Goal: Task Accomplishment & Management: Use online tool/utility

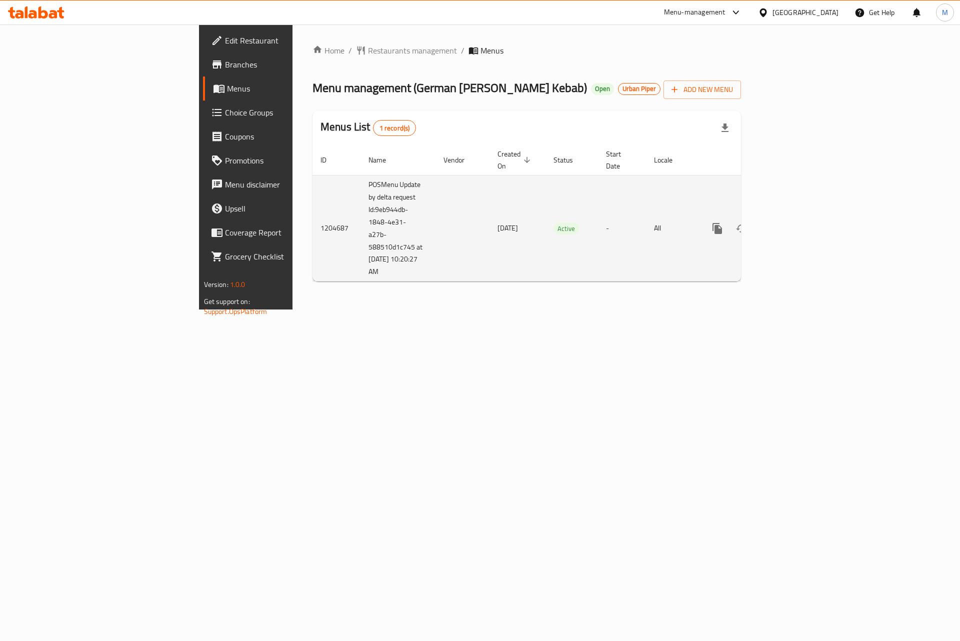
click at [796, 223] on icon "enhanced table" at bounding box center [790, 229] width 12 height 12
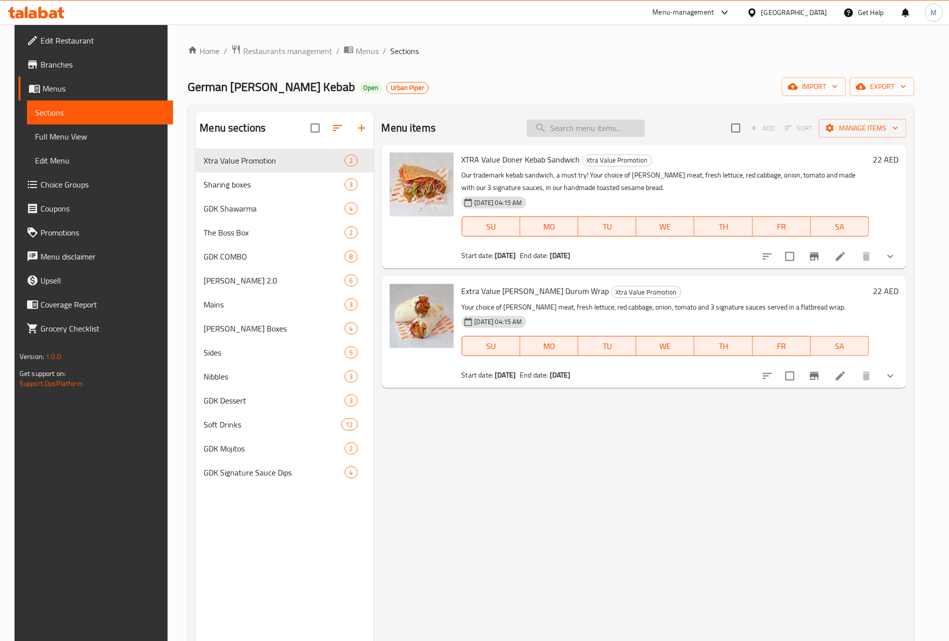
click at [591, 134] on input "search" at bounding box center [586, 129] width 118 height 18
paste input "GDK Sharing Box 12 Bite"
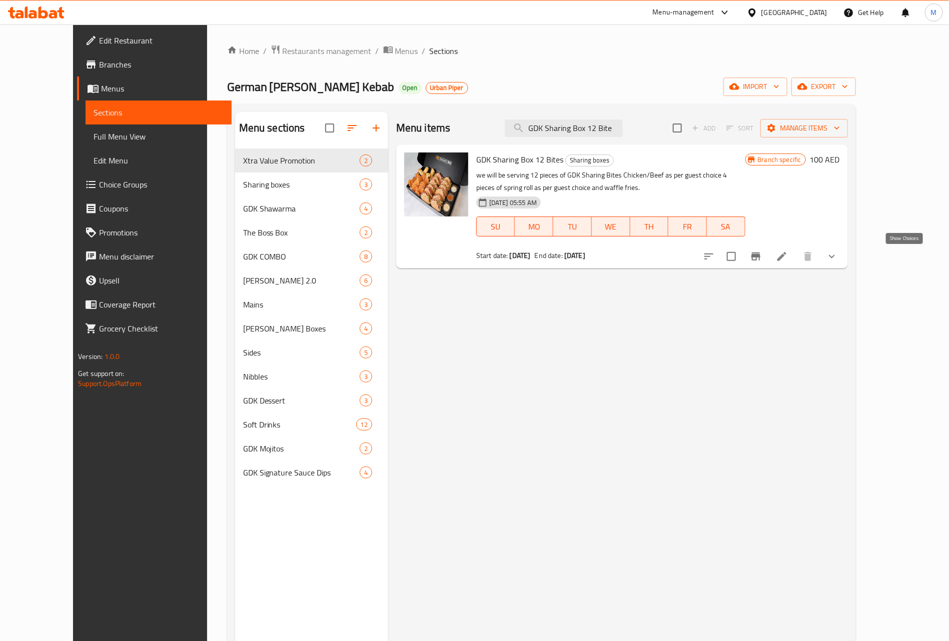
type input "GDK Sharing Box 12 Bite"
click at [838, 257] on icon "show more" at bounding box center [832, 257] width 12 height 12
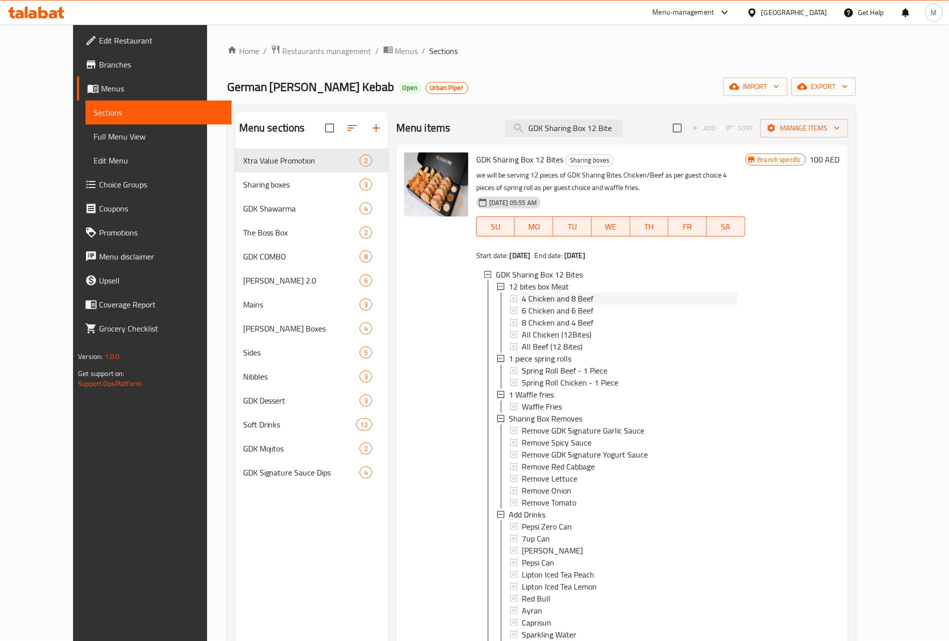
click at [550, 298] on span "4 Chicken and 8 Beef" at bounding box center [558, 299] width 72 height 12
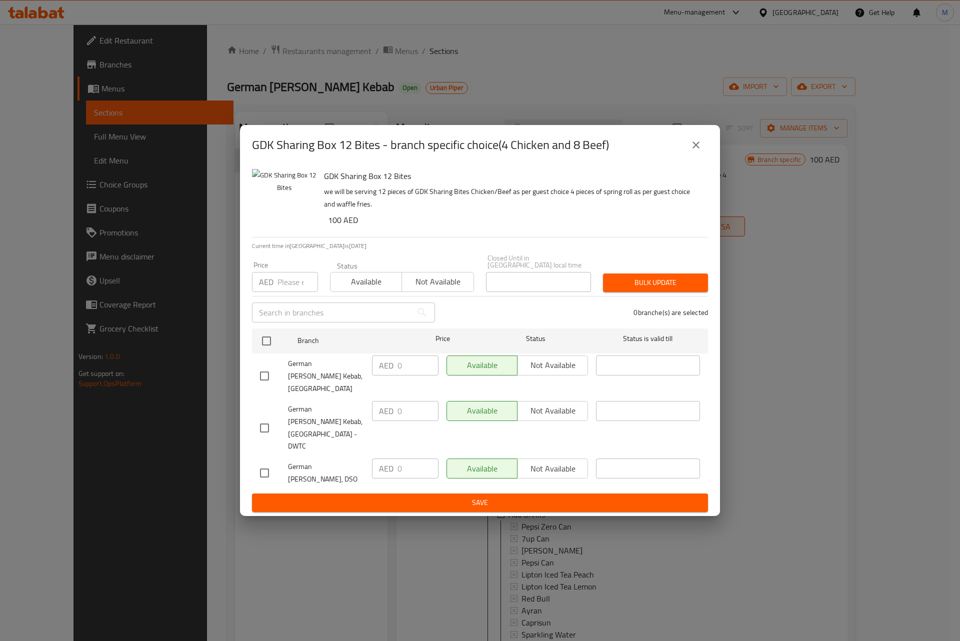
click at [697, 149] on icon "close" at bounding box center [696, 145] width 7 height 7
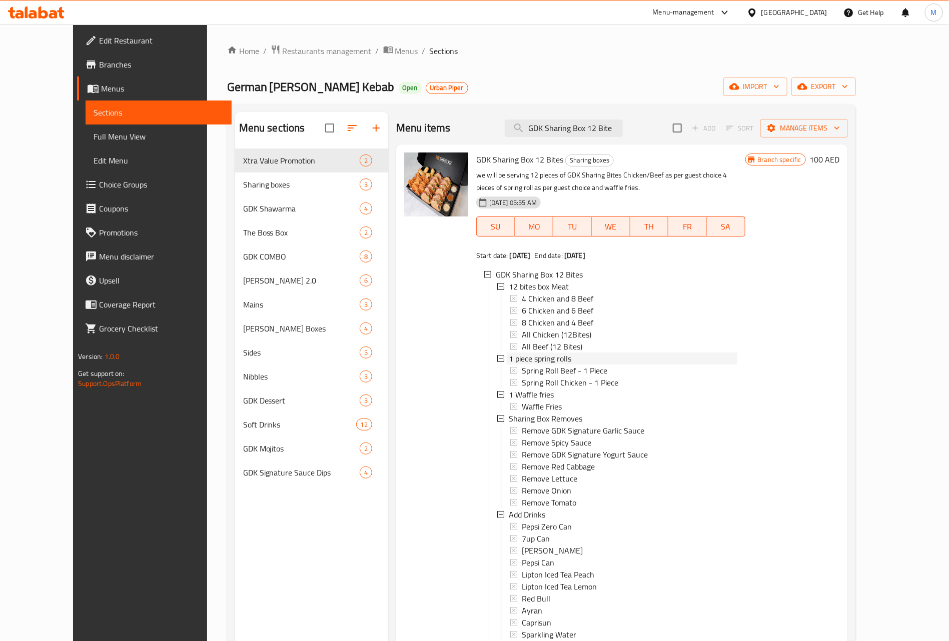
click at [545, 361] on span "1 piece spring rolls" at bounding box center [540, 359] width 63 height 12
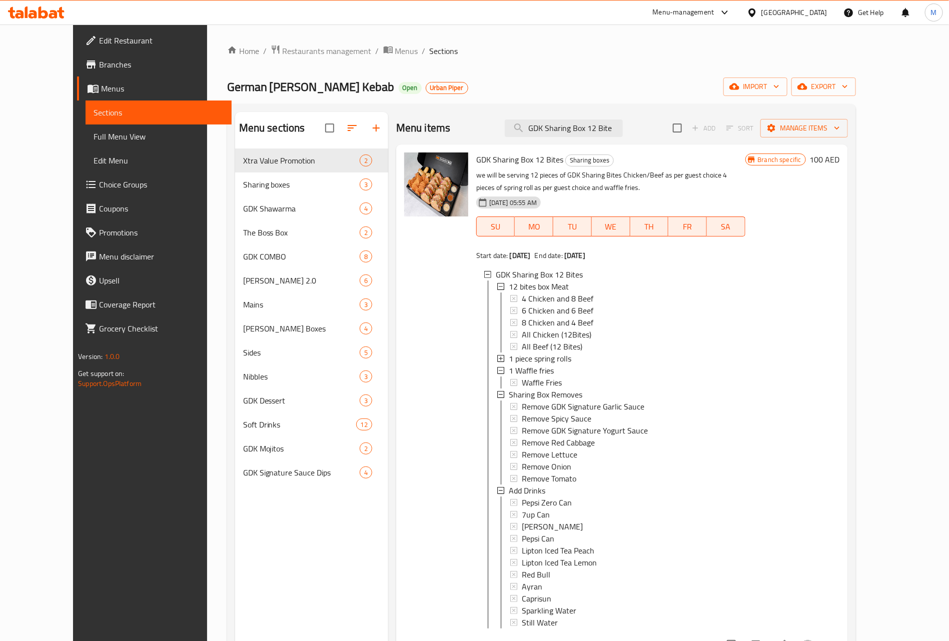
click at [545, 361] on span "1 piece spring rolls" at bounding box center [540, 359] width 63 height 12
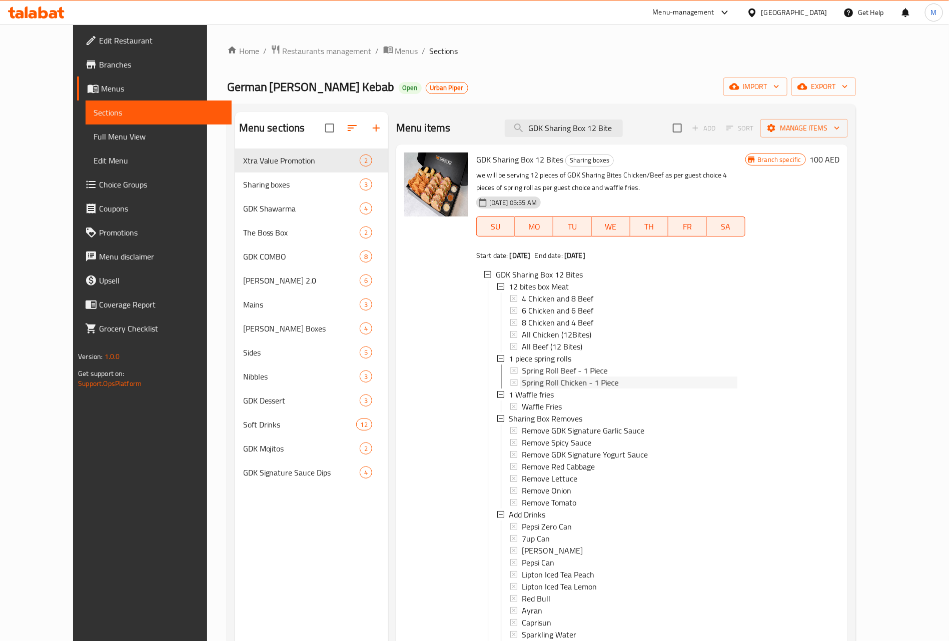
click at [531, 377] on span "Spring Roll Chicken - 1 Piece" at bounding box center [570, 383] width 97 height 12
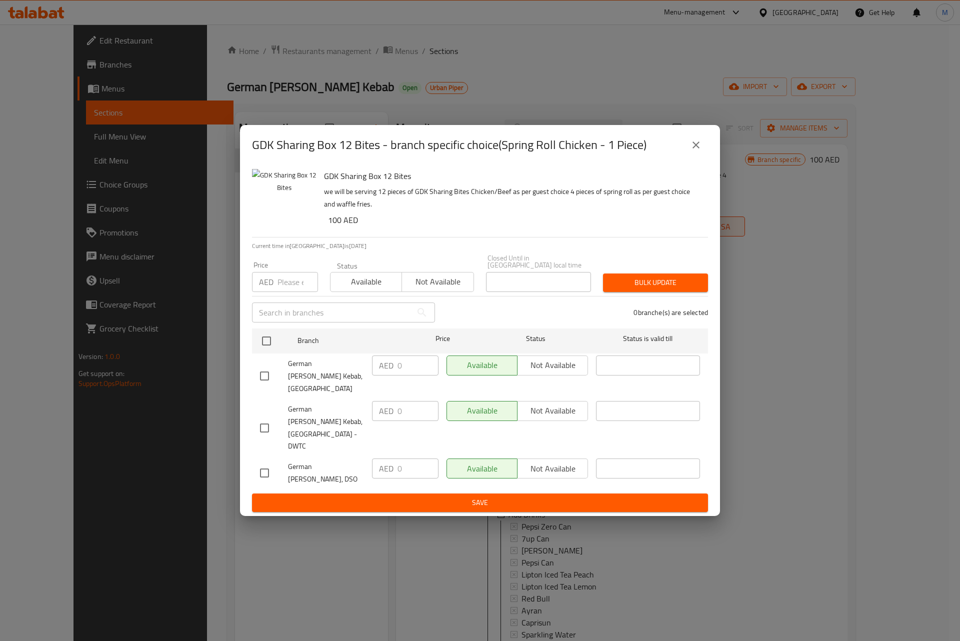
click at [692, 151] on icon "close" at bounding box center [696, 145] width 12 height 12
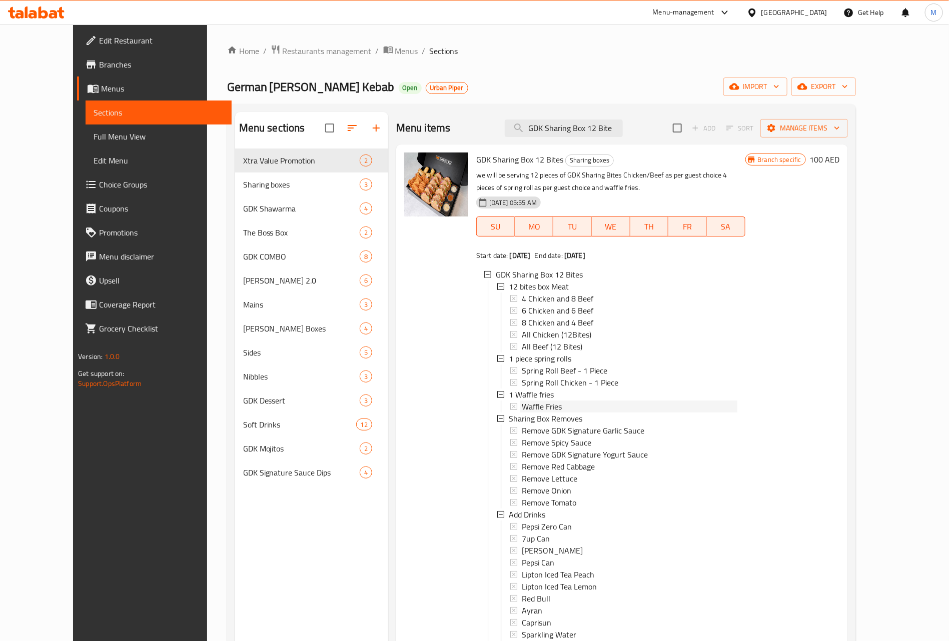
click at [522, 407] on span "Waffle Fries" at bounding box center [542, 407] width 40 height 12
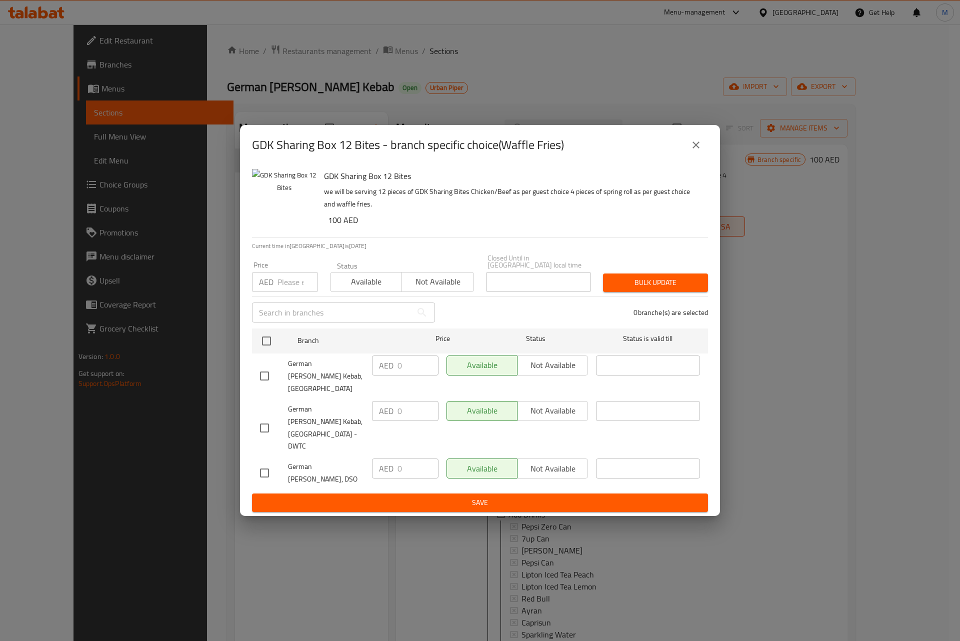
click at [694, 146] on button "close" at bounding box center [696, 145] width 24 height 24
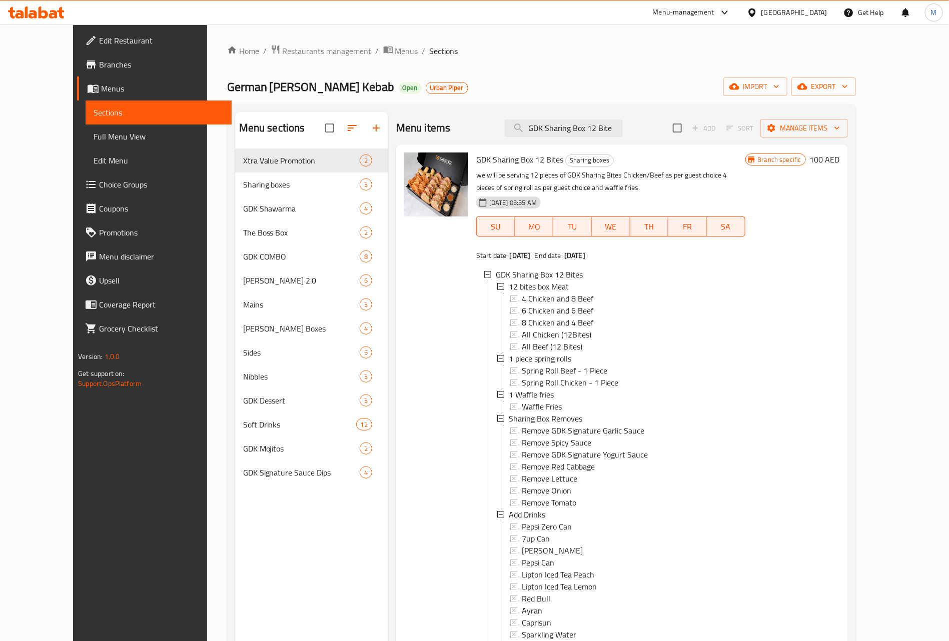
scroll to position [2, 0]
click at [529, 450] on span "Remove GDK Signature Yogurt Sauce" at bounding box center [585, 453] width 126 height 12
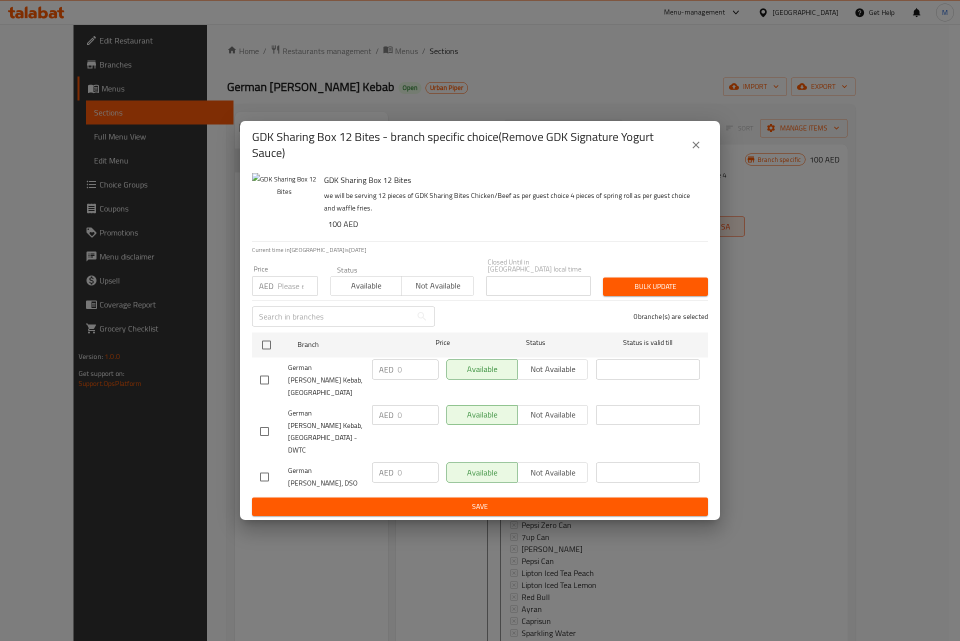
click at [697, 161] on div "GDK Sharing Box 12 Bites - branch specific choice(Remove GDK Signature Yogurt S…" at bounding box center [480, 145] width 456 height 32
click at [696, 151] on icon "close" at bounding box center [696, 145] width 12 height 12
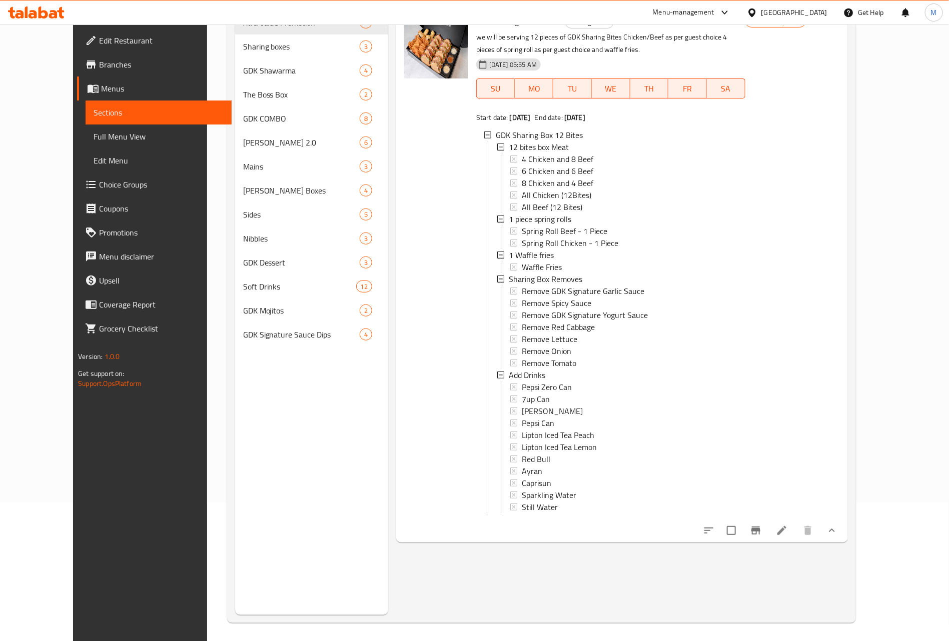
scroll to position [140, 0]
click at [533, 456] on div "Red Bull" at bounding box center [630, 457] width 216 height 12
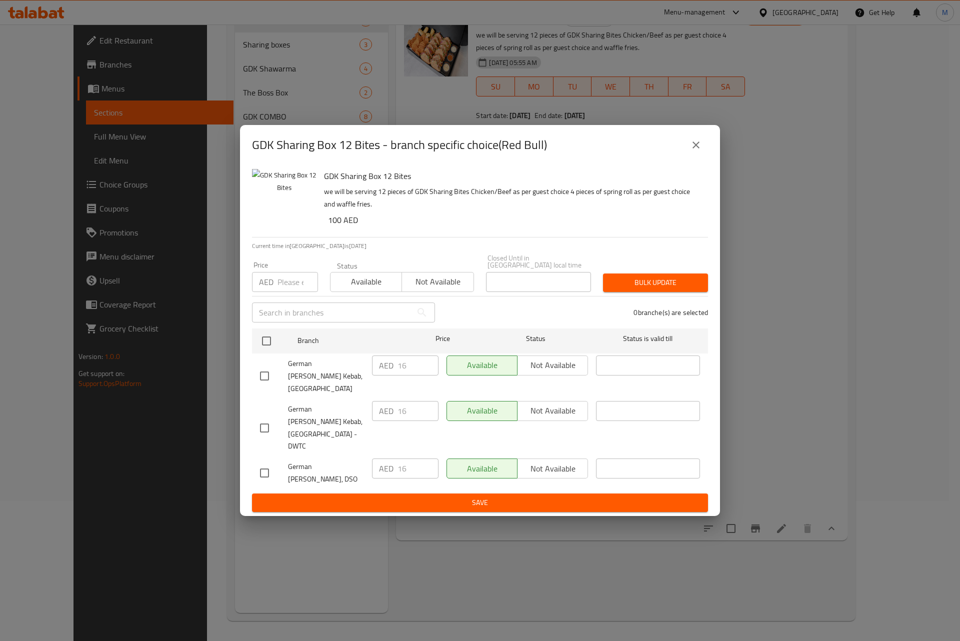
click at [699, 151] on icon "close" at bounding box center [696, 145] width 12 height 12
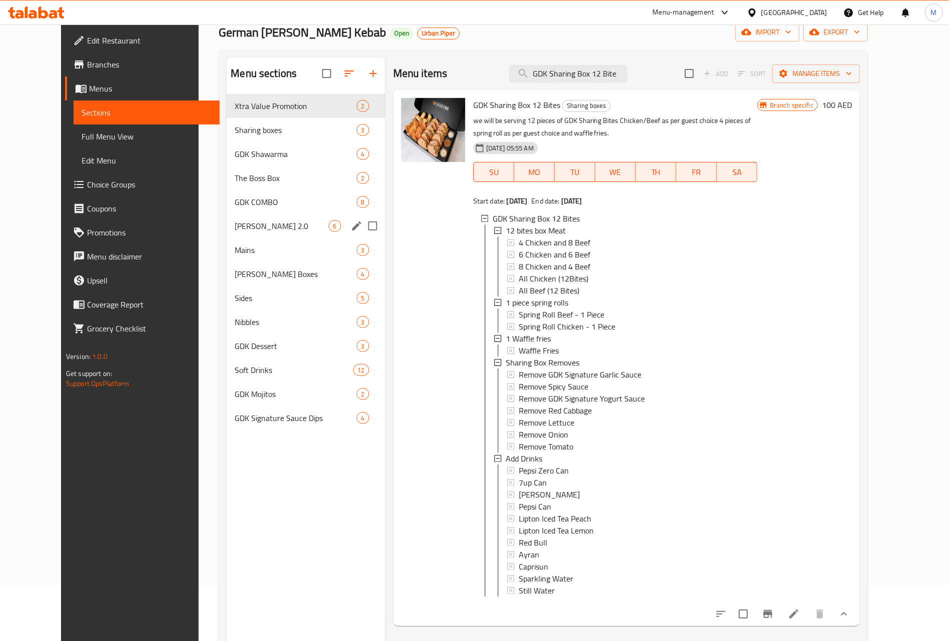
scroll to position [0, 0]
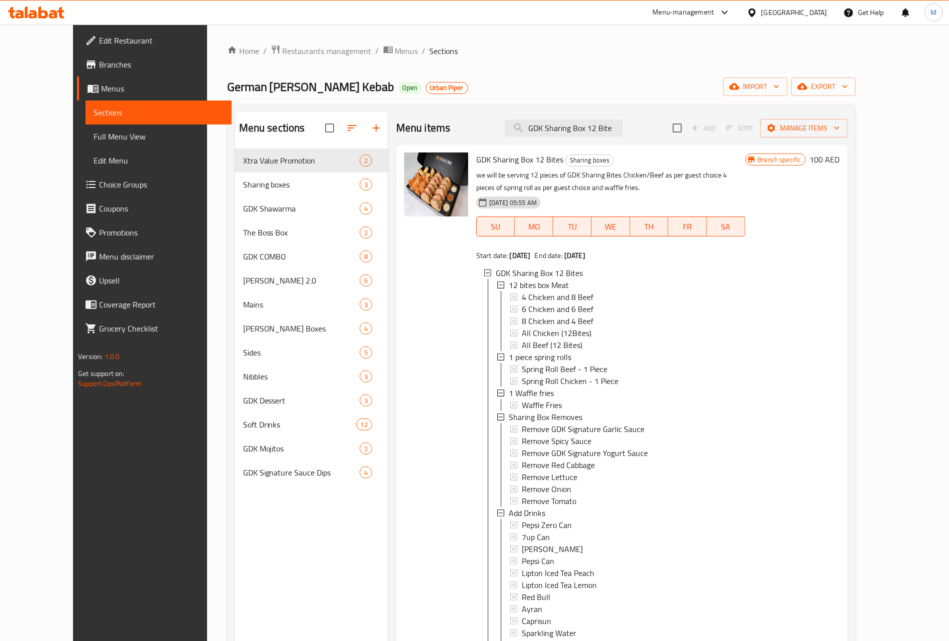
click at [94, 138] on span "Full Menu View" at bounding box center [159, 137] width 130 height 12
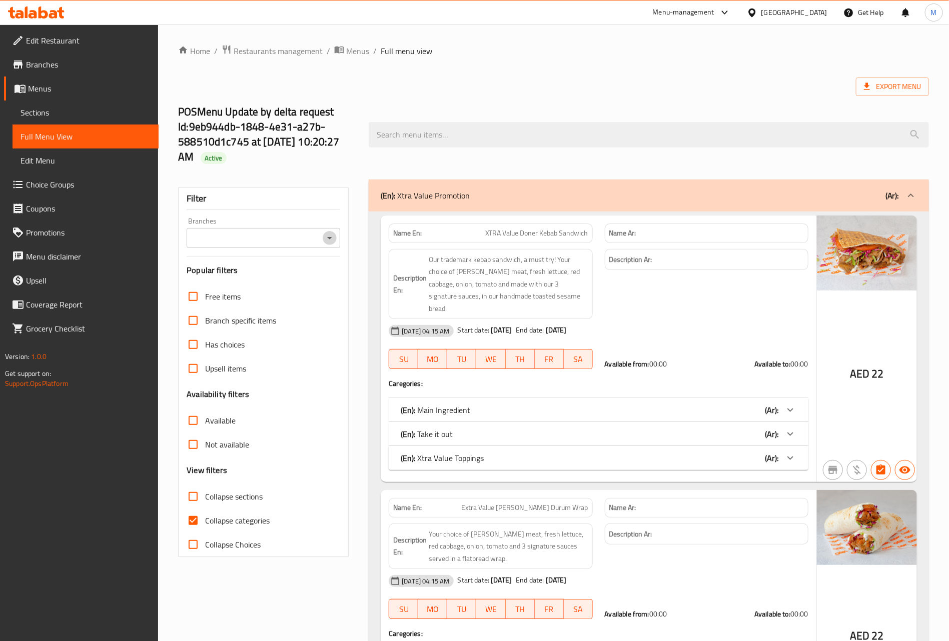
click at [331, 237] on icon "Open" at bounding box center [330, 238] width 12 height 12
click at [441, 52] on ol "Home / Restaurants management / Menus / Full menu view" at bounding box center [553, 51] width 751 height 13
click at [48, 64] on span "Branches" at bounding box center [88, 65] width 125 height 12
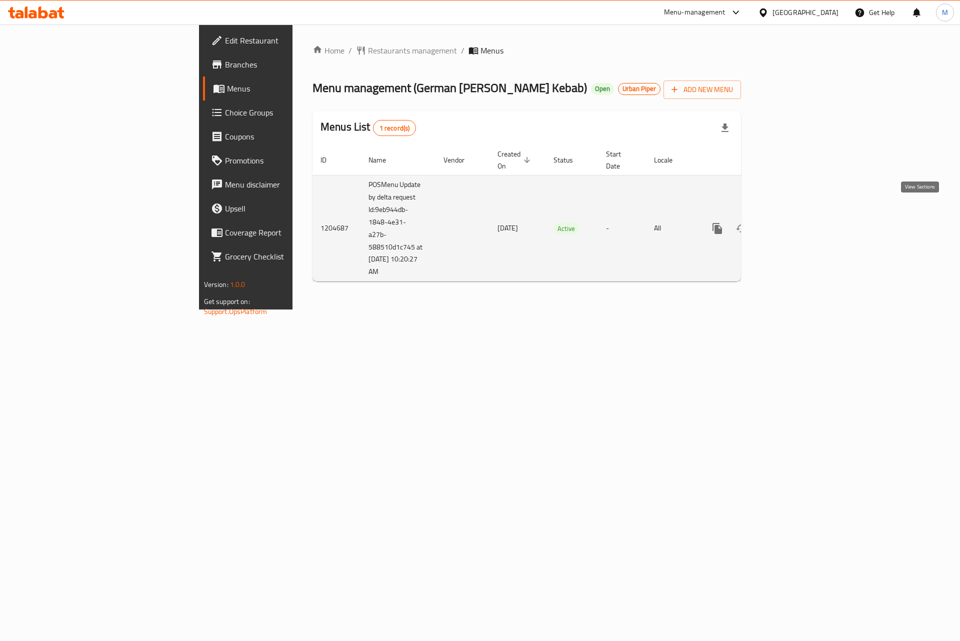
click at [796, 223] on icon "enhanced table" at bounding box center [790, 229] width 12 height 12
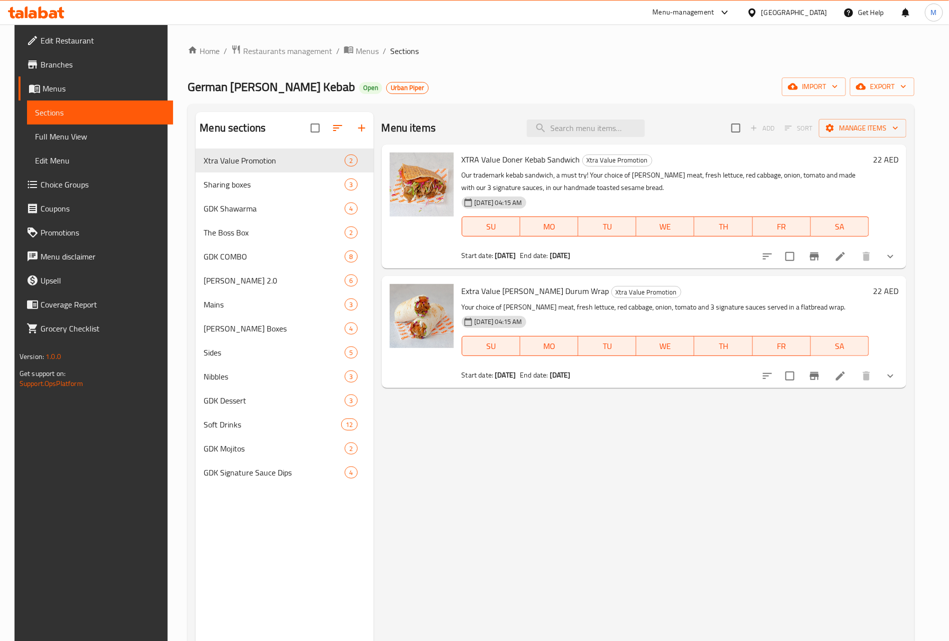
click at [65, 134] on span "Full Menu View" at bounding box center [100, 137] width 130 height 12
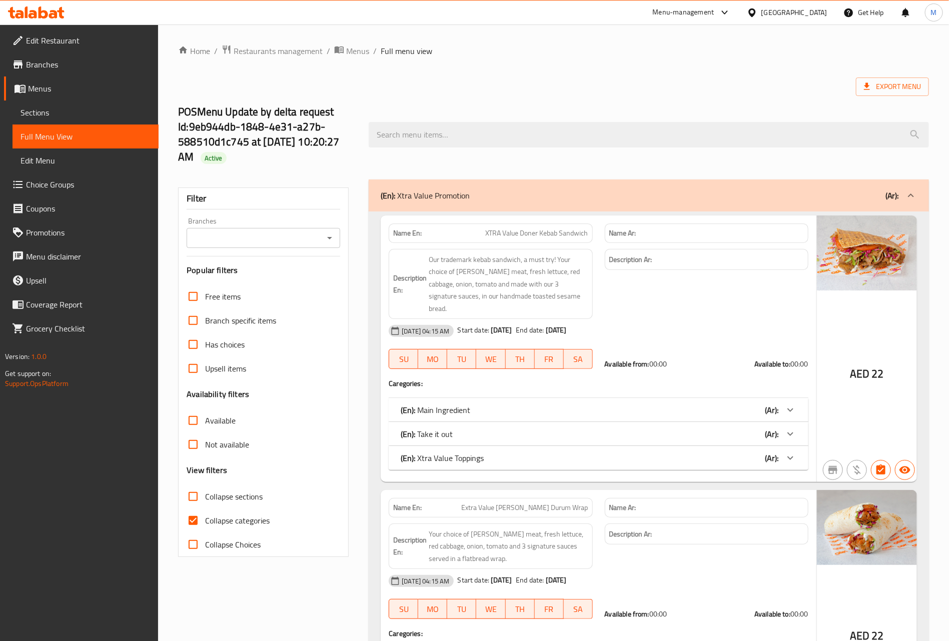
click at [254, 231] on div "Branches" at bounding box center [264, 238] width 154 height 20
click at [333, 244] on icon "Open" at bounding box center [330, 238] width 12 height 12
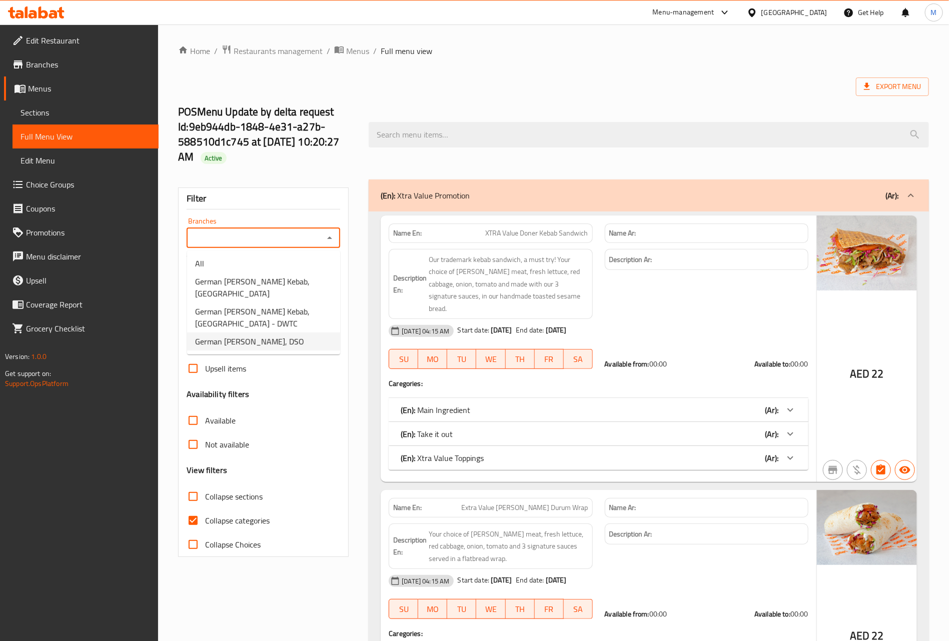
click at [278, 336] on span "German Doner Kebab, DSO" at bounding box center [249, 342] width 109 height 12
type input "German Doner Kebab, DSO"
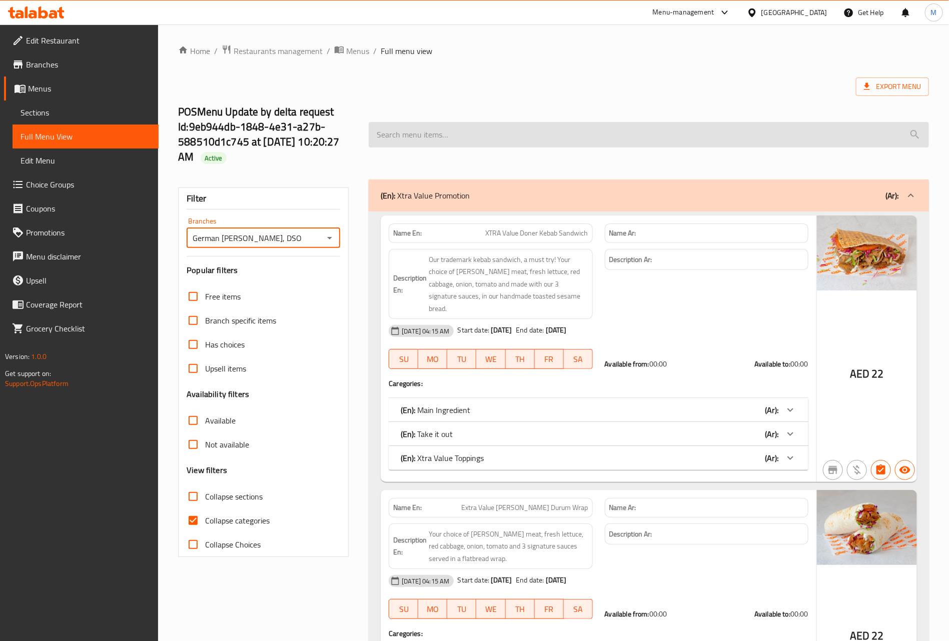
click at [500, 134] on input "search" at bounding box center [649, 135] width 560 height 26
paste input "tgo-110672"
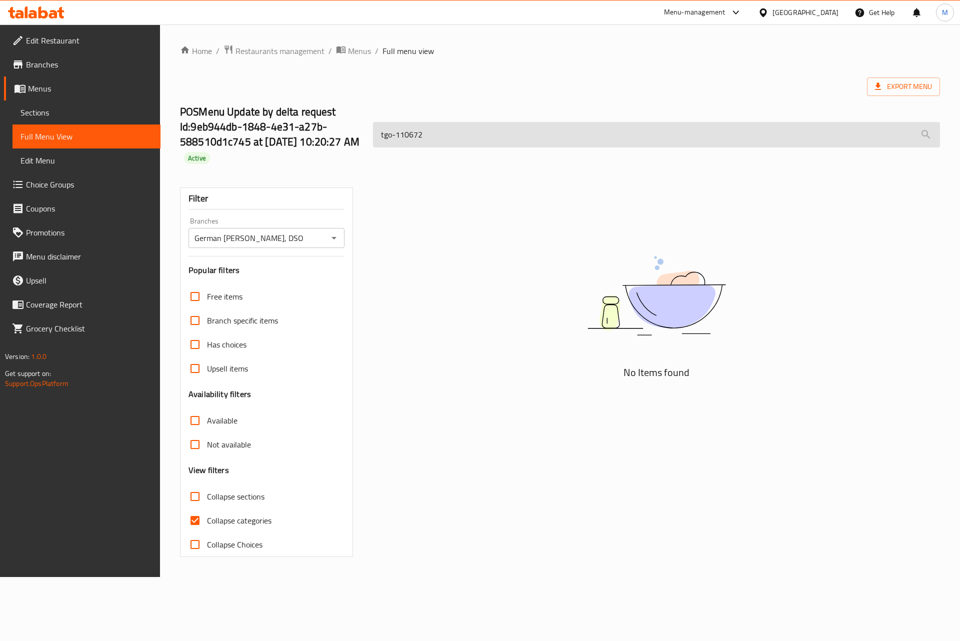
click at [500, 134] on input "tgo-110672" at bounding box center [656, 135] width 567 height 26
paste input "GDK Sharing Box 12 Bite"
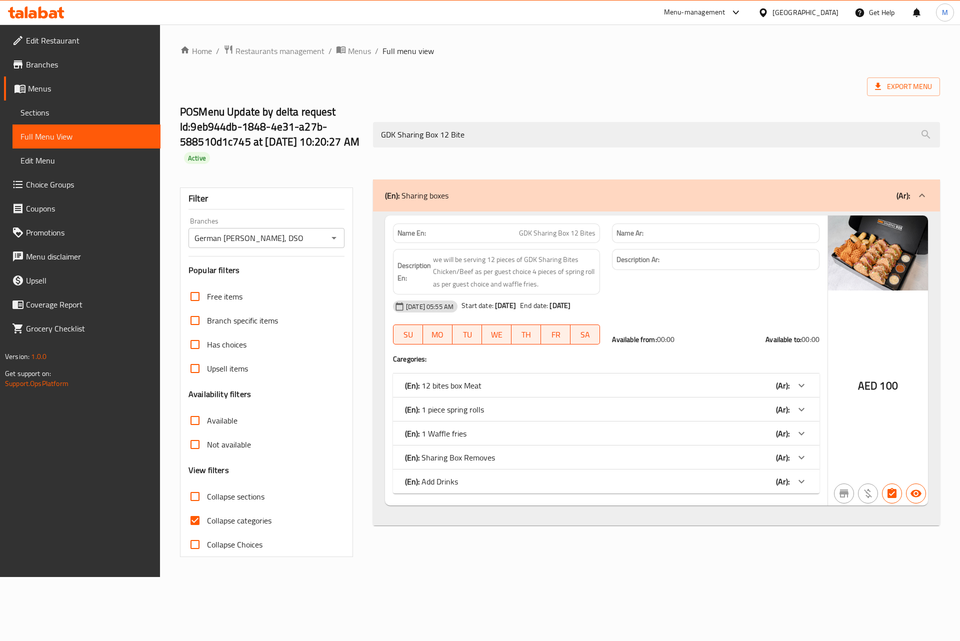
type input "GDK Sharing Box 12 Bite"
click at [812, 389] on div at bounding box center [802, 386] width 24 height 24
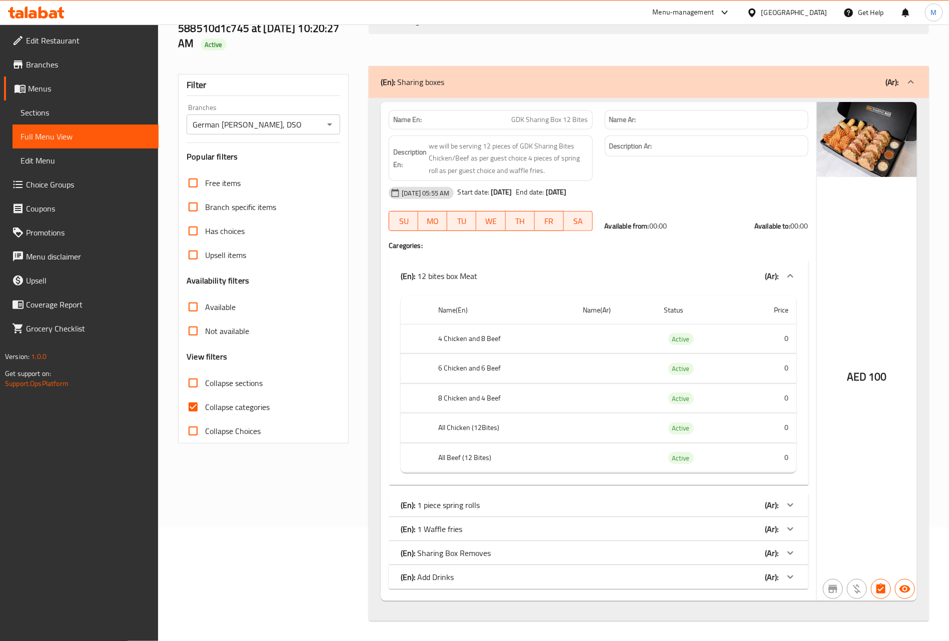
click at [788, 497] on div at bounding box center [790, 505] width 24 height 24
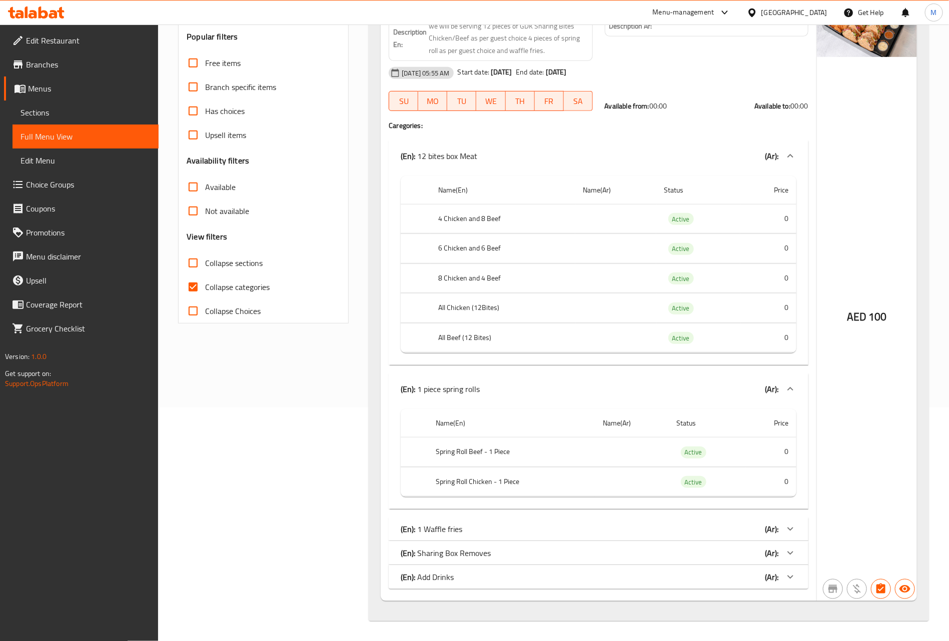
scroll to position [237, 0]
click at [788, 526] on icon at bounding box center [790, 529] width 12 height 12
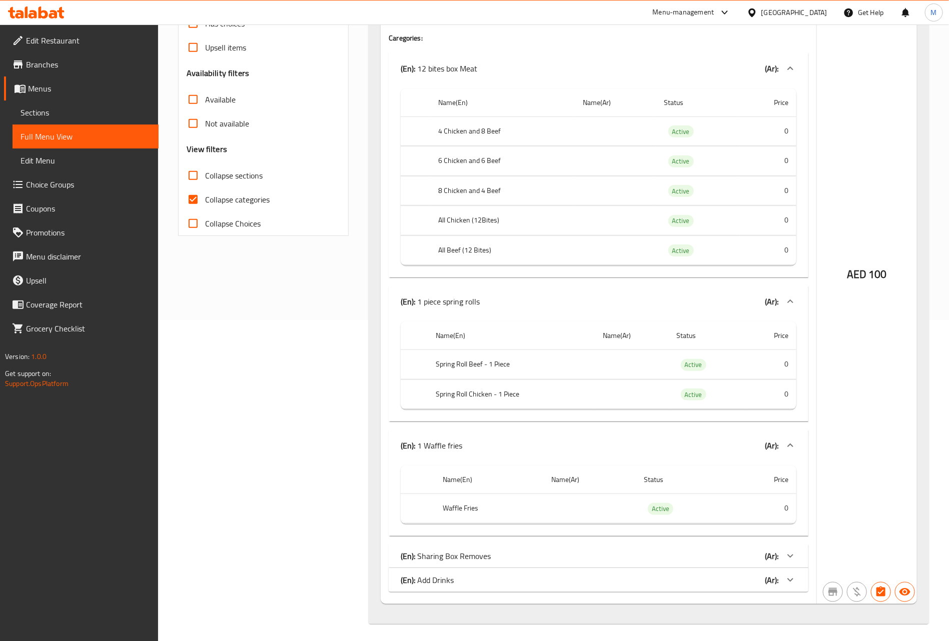
scroll to position [328, 0]
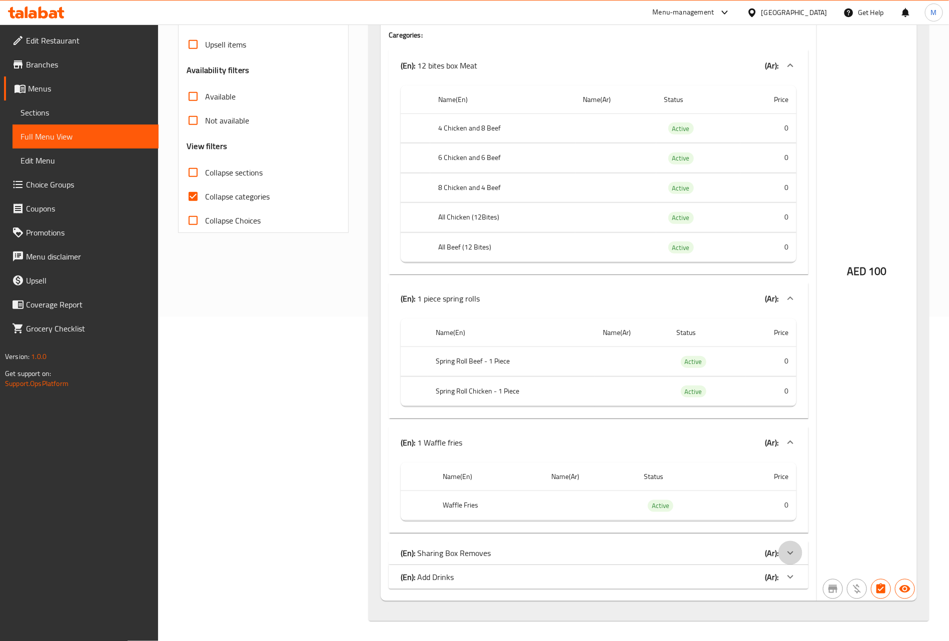
click at [786, 545] on div at bounding box center [790, 553] width 24 height 24
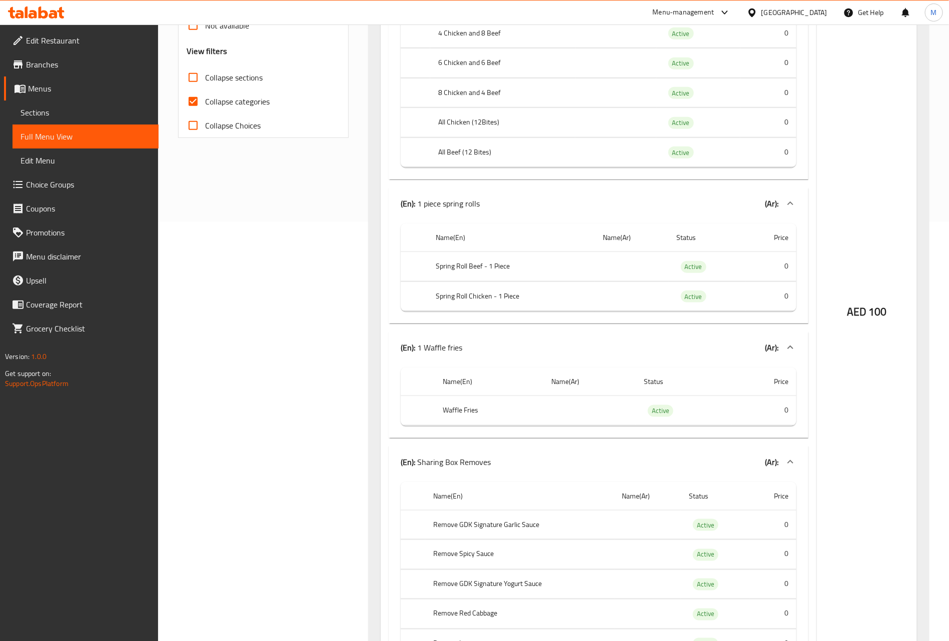
scroll to position [594, 0]
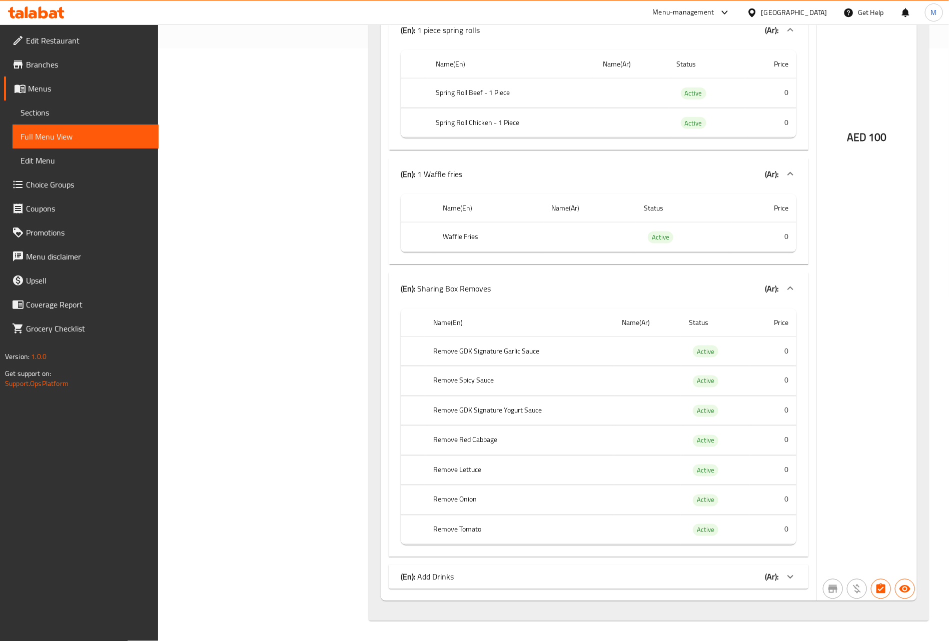
click at [791, 583] on icon at bounding box center [790, 577] width 12 height 12
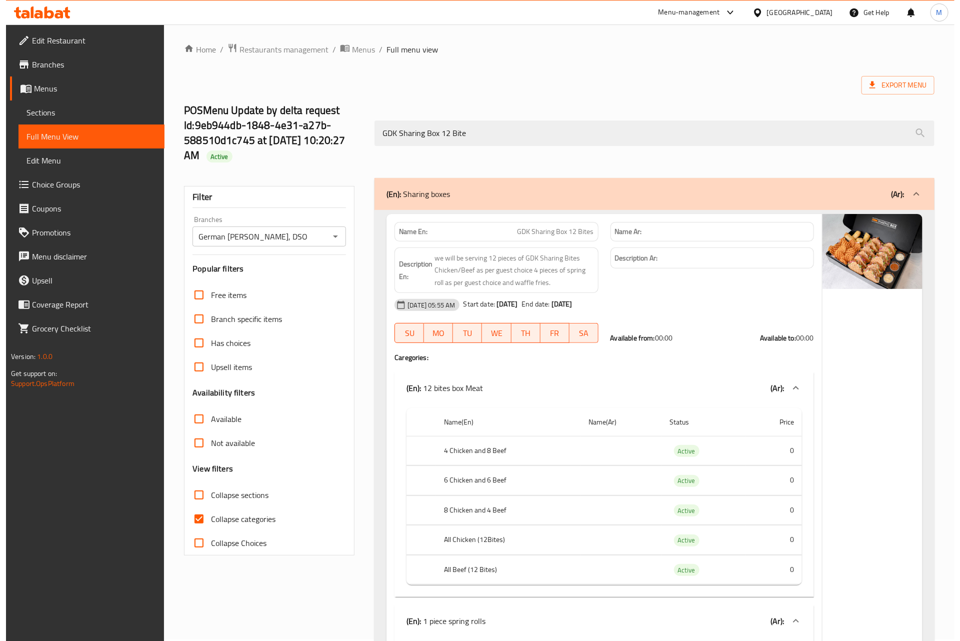
scroll to position [0, 0]
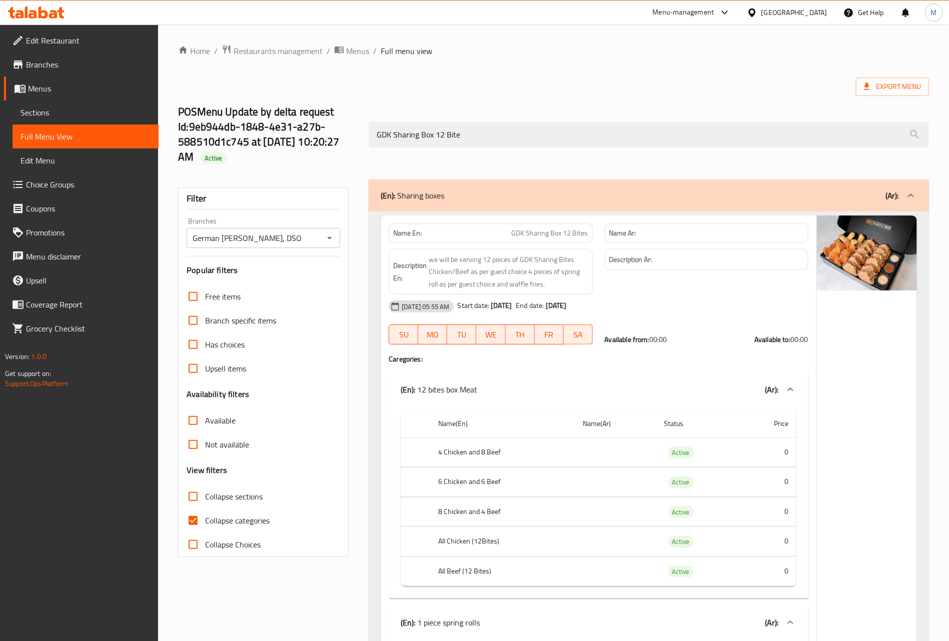
click at [42, 92] on span "Menus" at bounding box center [89, 89] width 123 height 12
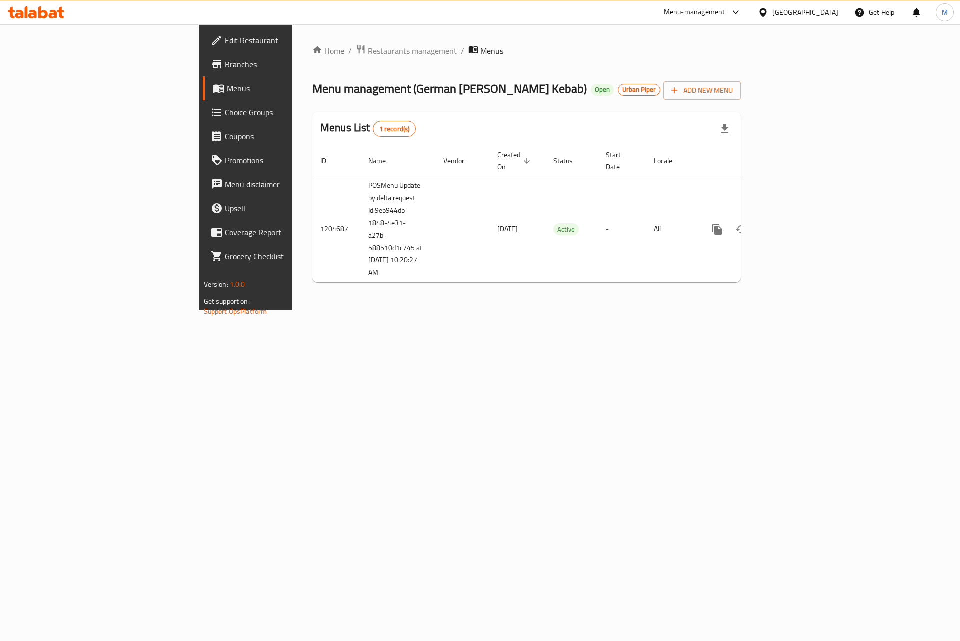
click at [225, 71] on span "Branches" at bounding box center [288, 65] width 127 height 12
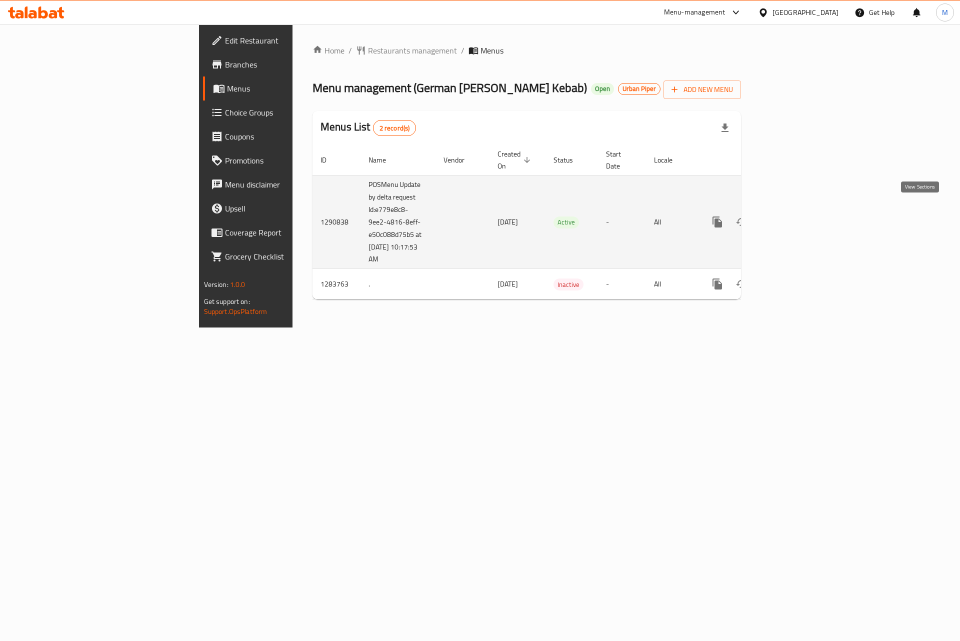
click at [796, 216] on icon "enhanced table" at bounding box center [790, 222] width 12 height 12
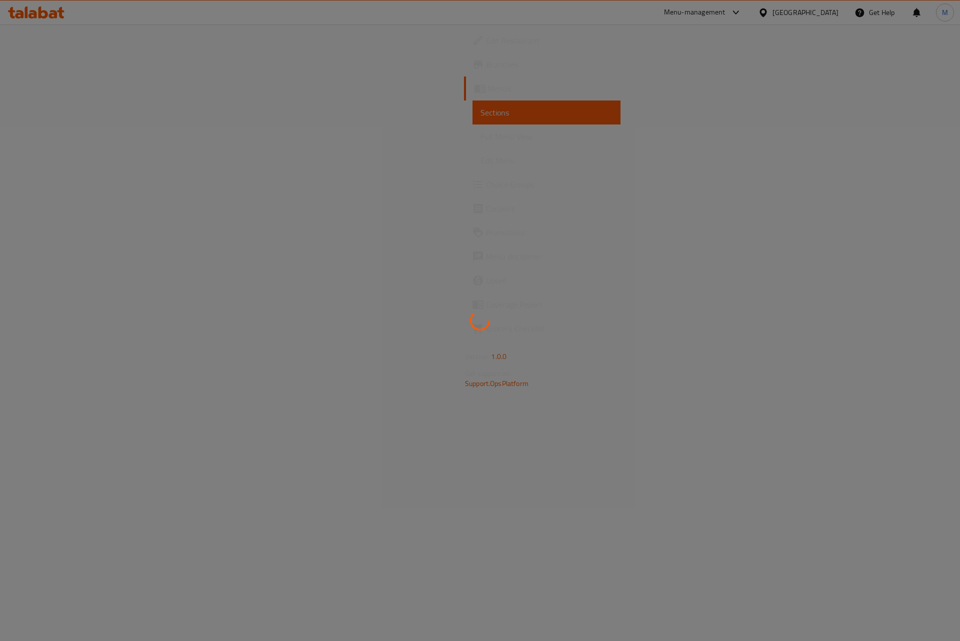
click at [62, 145] on div at bounding box center [480, 320] width 960 height 641
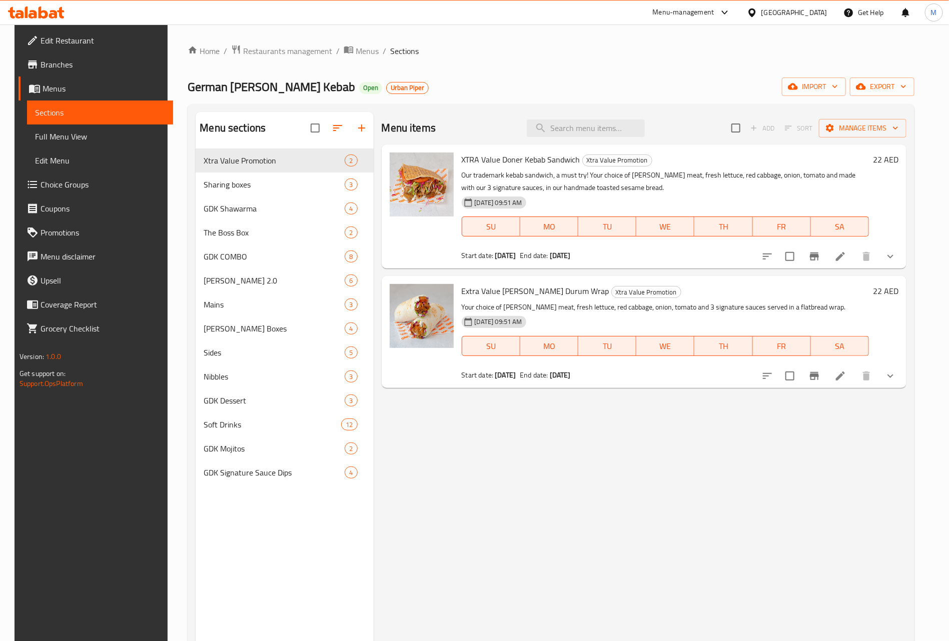
click at [70, 147] on link "Full Menu View" at bounding box center [100, 137] width 146 height 24
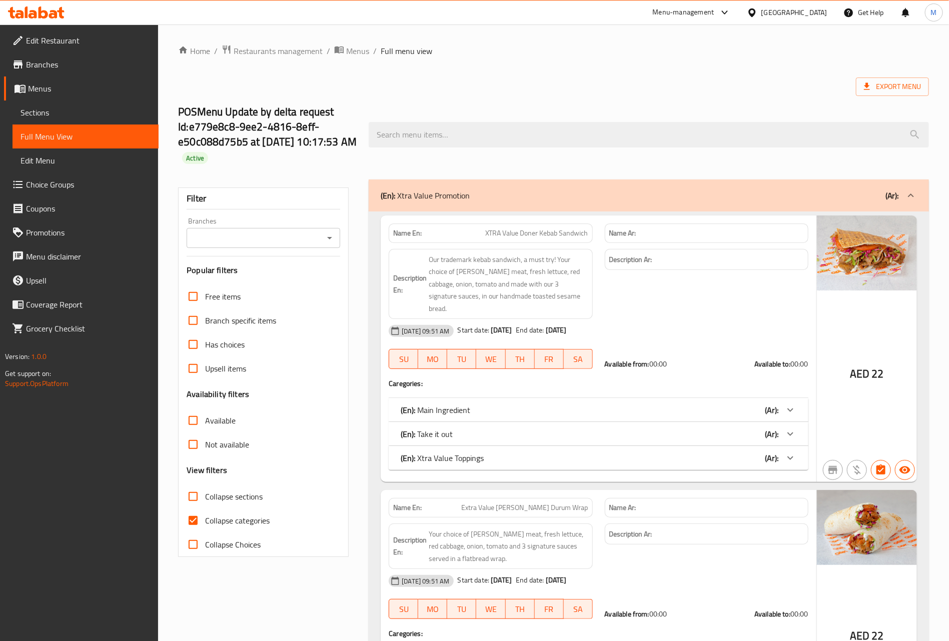
click at [263, 253] on div "Filter Branches Branches Popular filters Free items Branch specific items Has c…" at bounding box center [263, 373] width 171 height 370
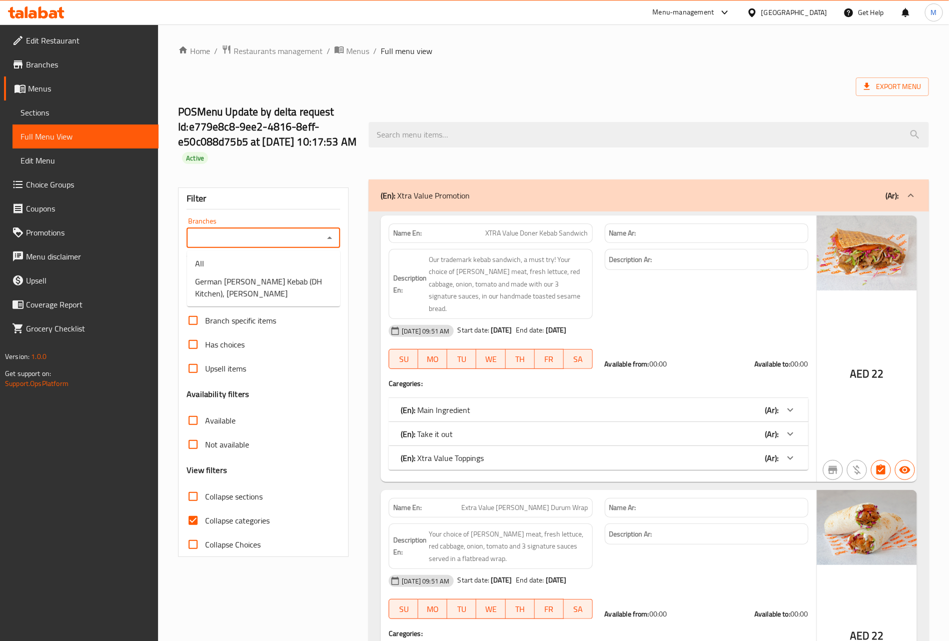
click at [300, 234] on input "Branches" at bounding box center [255, 238] width 131 height 14
click at [248, 276] on span "German Doner Kebab (DH Kitchen), Al Rashidiya" at bounding box center [263, 288] width 137 height 24
type input "German Doner Kebab (DH Kitchen), Al Rashidiya"
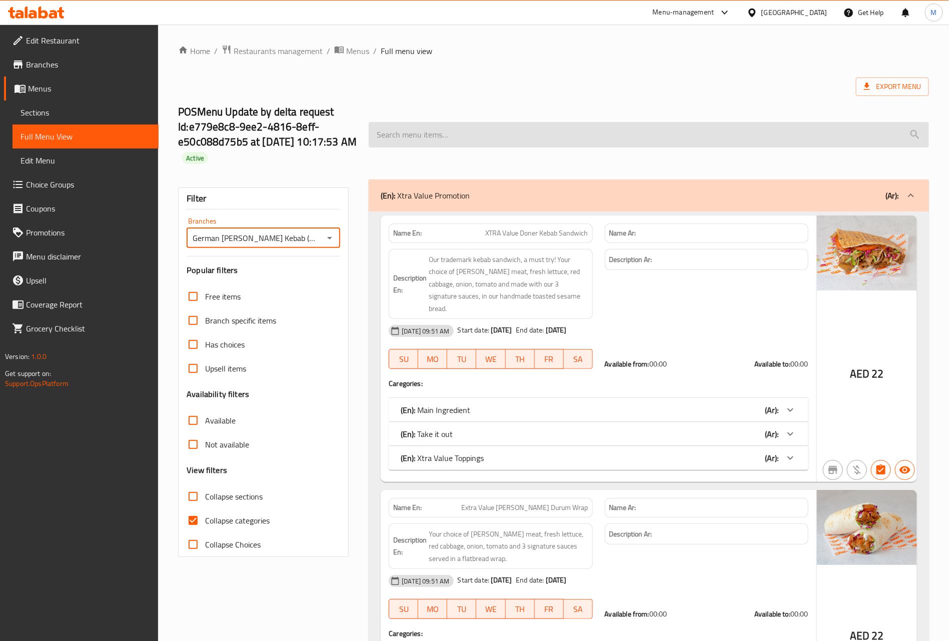
click at [465, 139] on input "search" at bounding box center [649, 135] width 560 height 26
paste input "GDK Sharing Box 12 Bite"
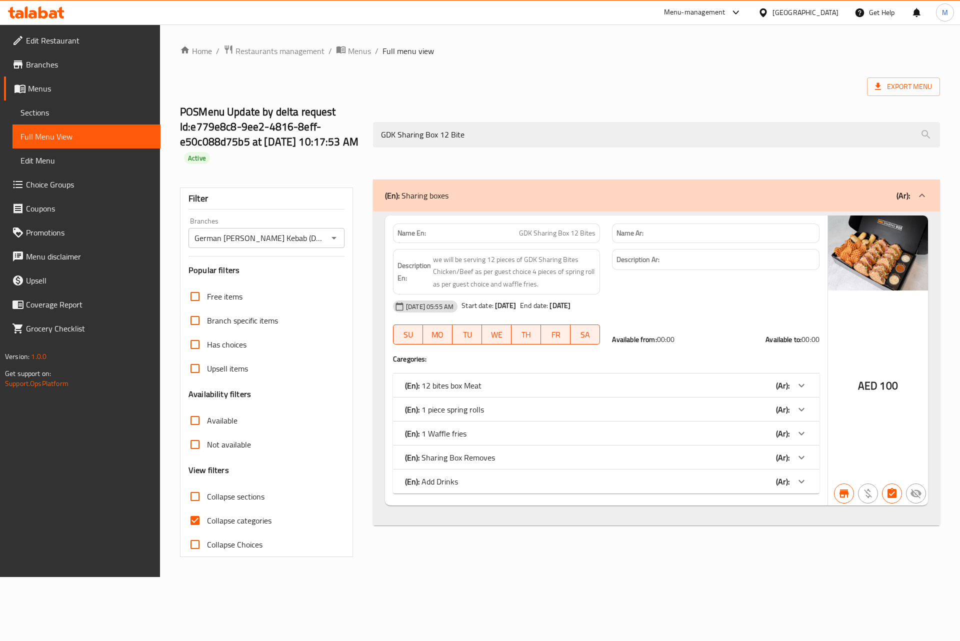
type input "GDK Sharing Box 12 Bite"
click at [802, 392] on icon at bounding box center [802, 386] width 12 height 12
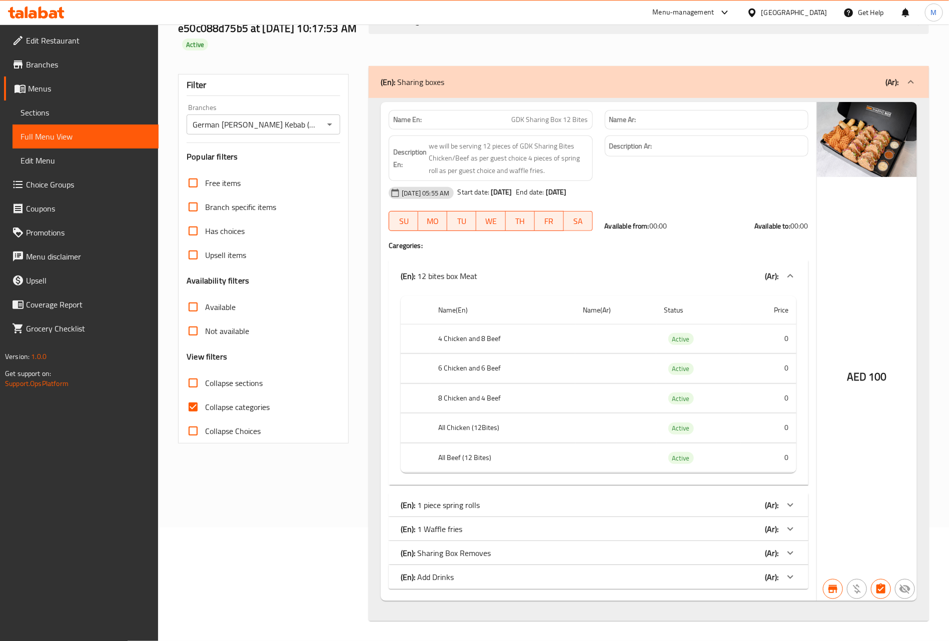
click at [774, 518] on div "(En): 1 Waffle fries (Ar):" at bounding box center [599, 529] width 420 height 24
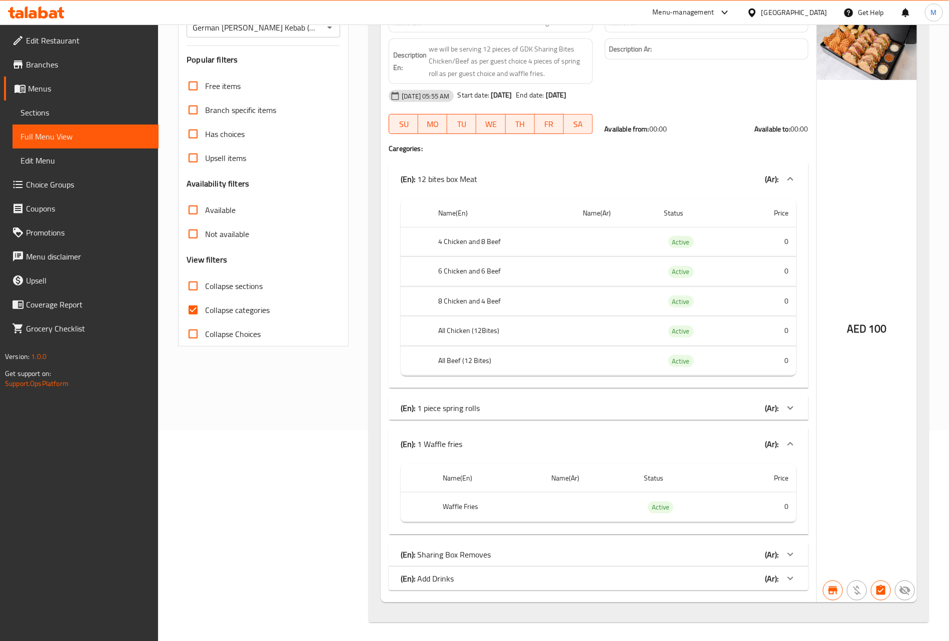
scroll to position [215, 0]
click at [761, 401] on div "(En): 1 piece spring rolls (Ar):" at bounding box center [590, 407] width 378 height 12
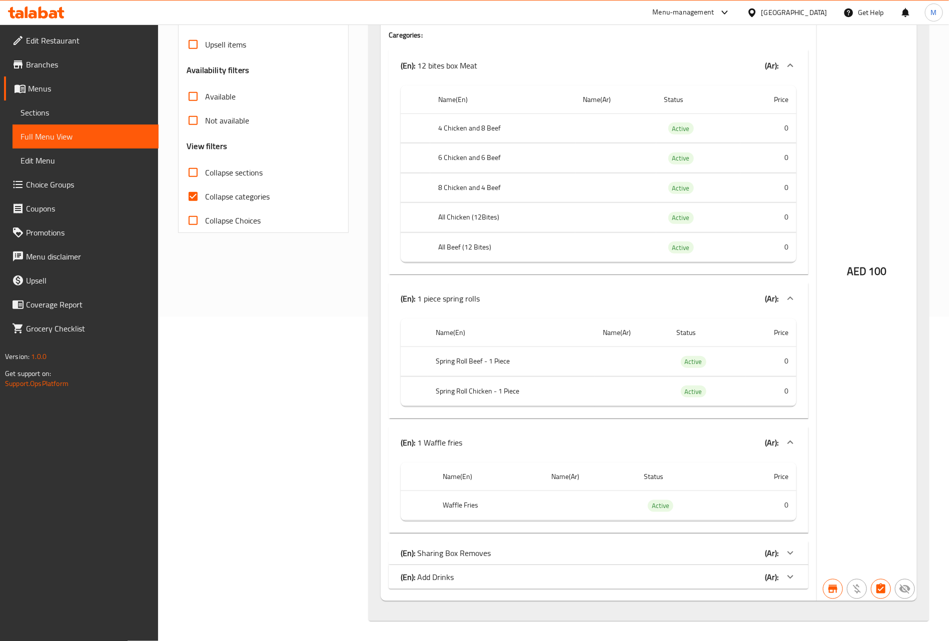
click at [731, 558] on div "(En): Sharing Box Removes (Ar):" at bounding box center [590, 553] width 378 height 12
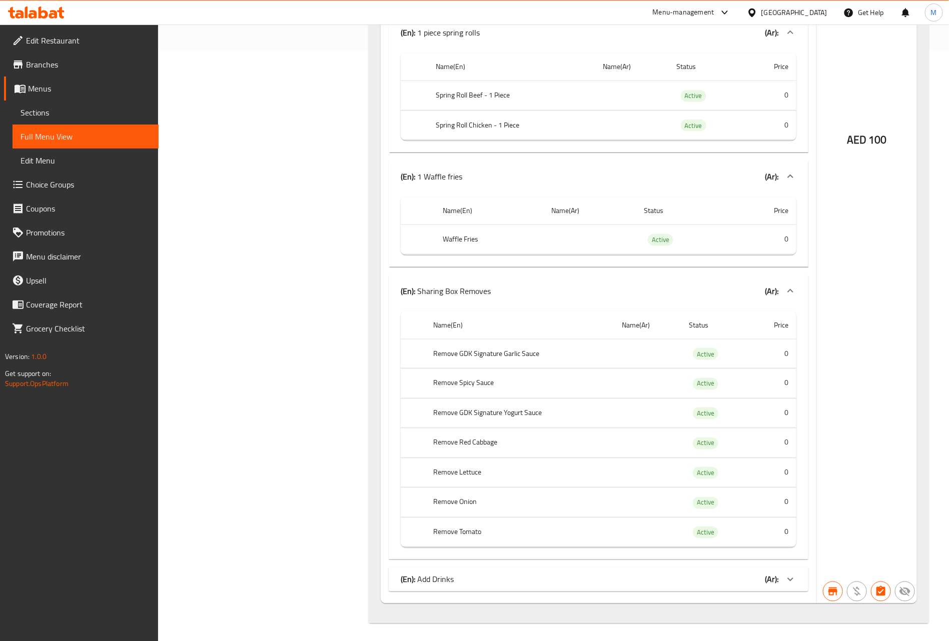
scroll to position [594, 0]
click at [780, 584] on div at bounding box center [790, 577] width 24 height 24
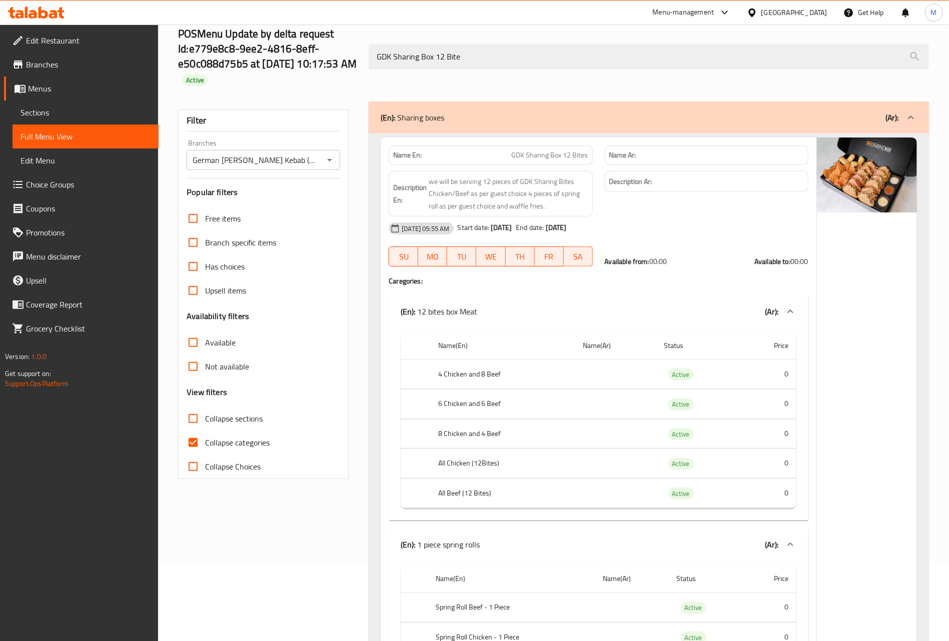
scroll to position [6, 0]
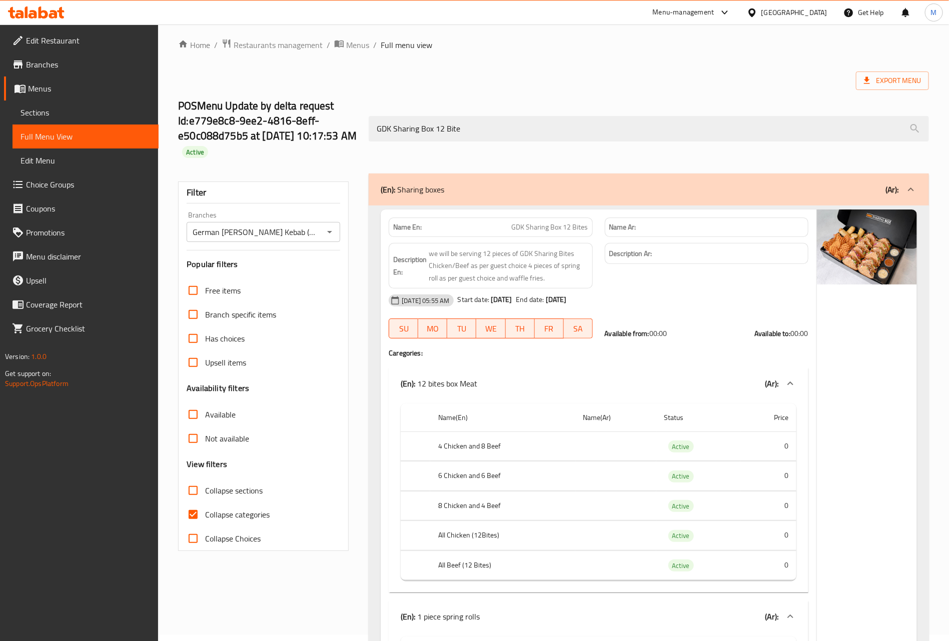
click at [46, 59] on span "Branches" at bounding box center [88, 65] width 125 height 12
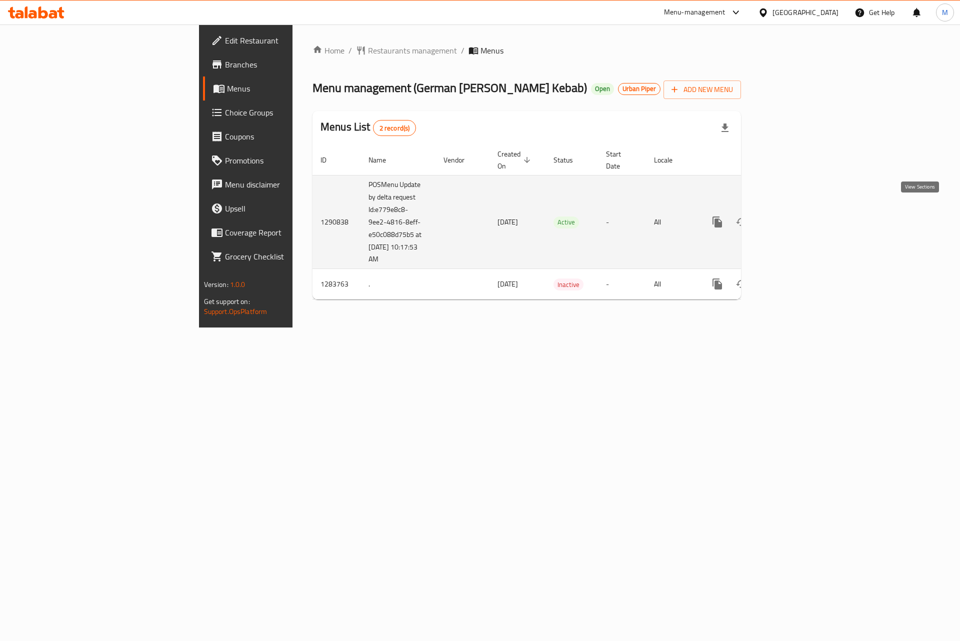
click at [802, 221] on link "enhanced table" at bounding box center [790, 222] width 24 height 24
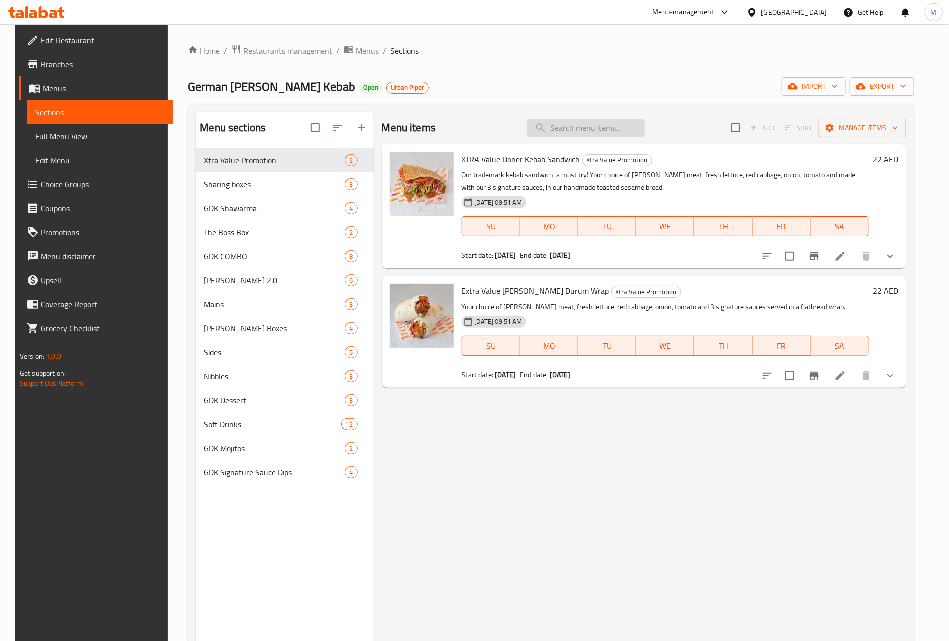
click at [580, 125] on input "search" at bounding box center [586, 129] width 118 height 18
click at [580, 135] on input "search" at bounding box center [586, 129] width 118 height 18
paste input "GDK Sharing Box 12 Bite"
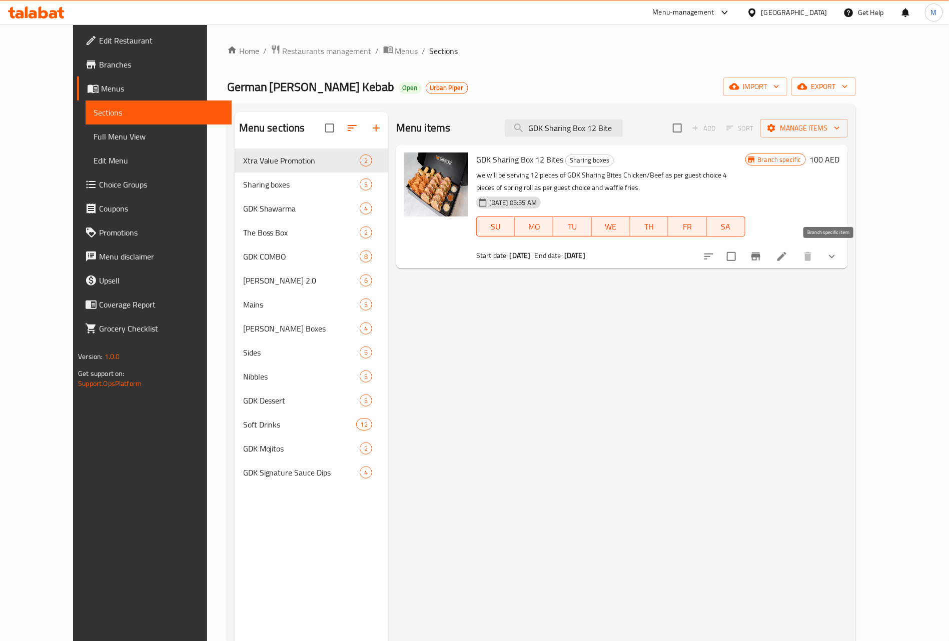
type input "GDK Sharing Box 12 Bite"
click at [762, 259] on icon "Branch-specific-item" at bounding box center [756, 257] width 12 height 12
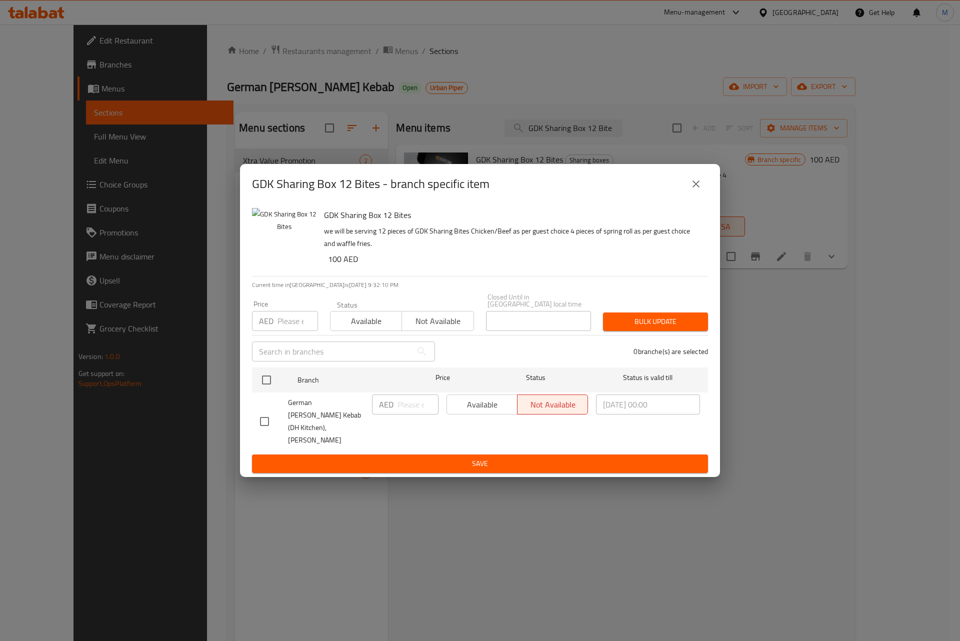
click at [693, 190] on icon "close" at bounding box center [696, 184] width 12 height 12
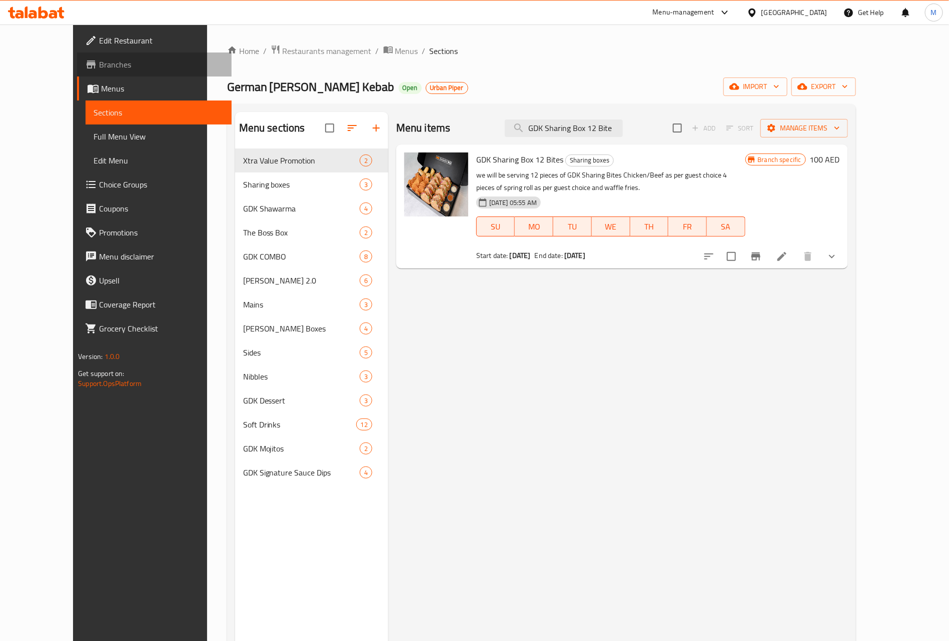
click at [99, 67] on span "Branches" at bounding box center [161, 65] width 125 height 12
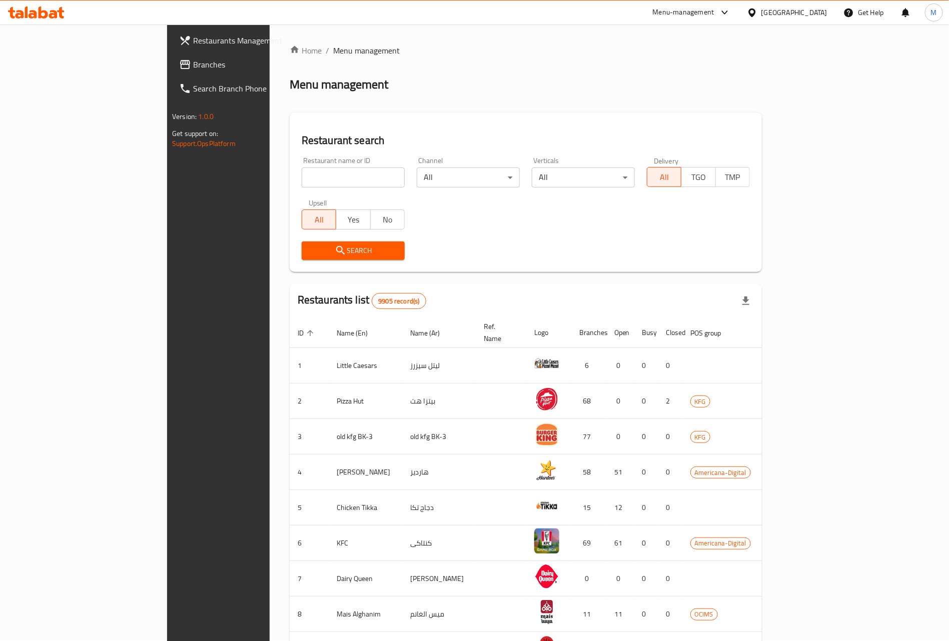
click at [171, 56] on link "Branches" at bounding box center [248, 65] width 155 height 24
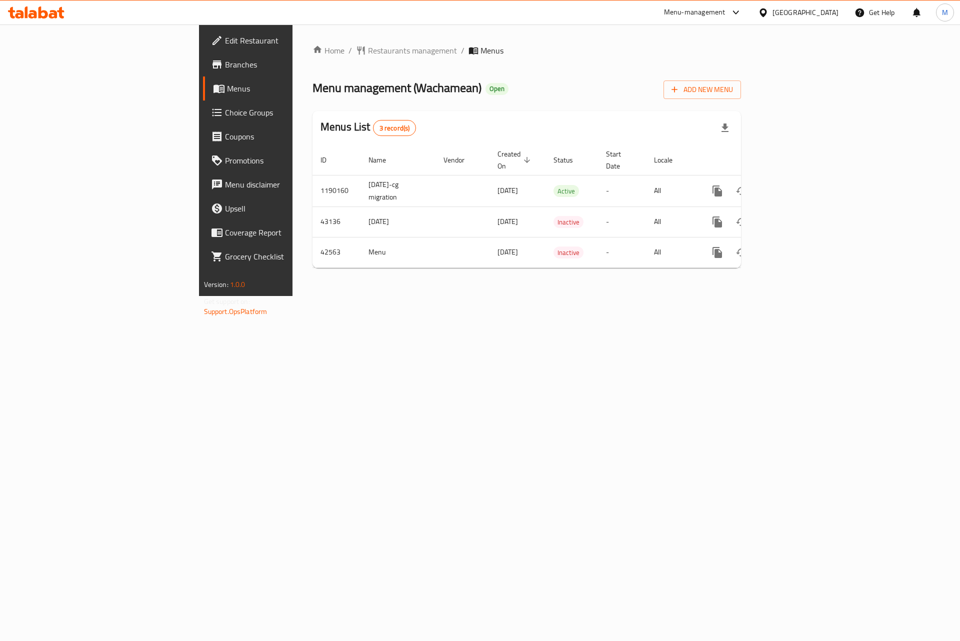
click at [225, 118] on span "Choice Groups" at bounding box center [288, 113] width 127 height 12
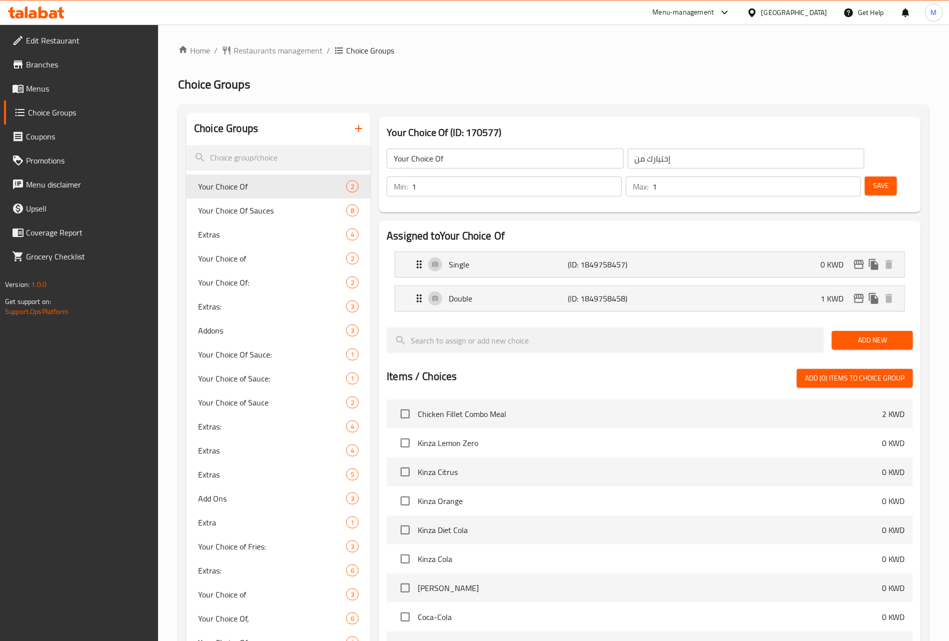
click at [39, 86] on span "Menus" at bounding box center [88, 89] width 125 height 12
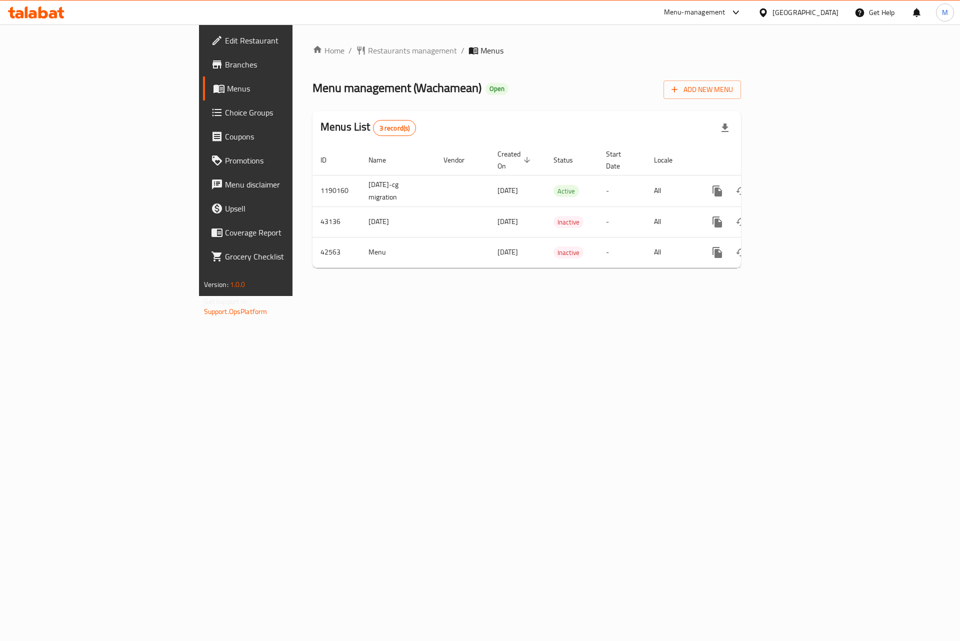
drag, startPoint x: 64, startPoint y: 115, endPoint x: 80, endPoint y: 127, distance: 20.0
click at [225, 114] on span "Choice Groups" at bounding box center [288, 113] width 127 height 12
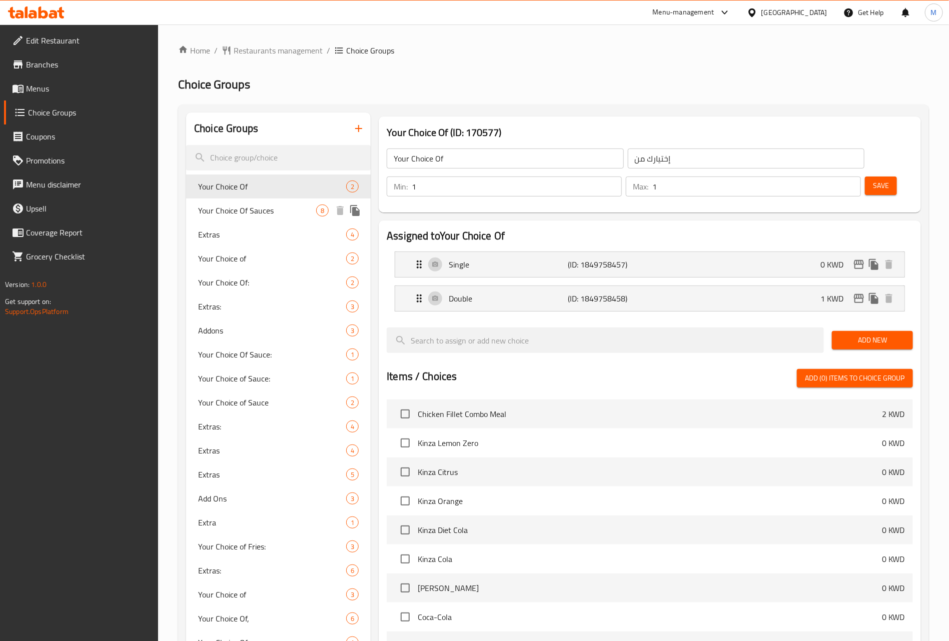
click at [258, 212] on span "Your Choice Of Sauces" at bounding box center [257, 211] width 118 height 12
type input "Your Choice Of Sauces"
type input "اختيارك من الصوص"
type input "8"
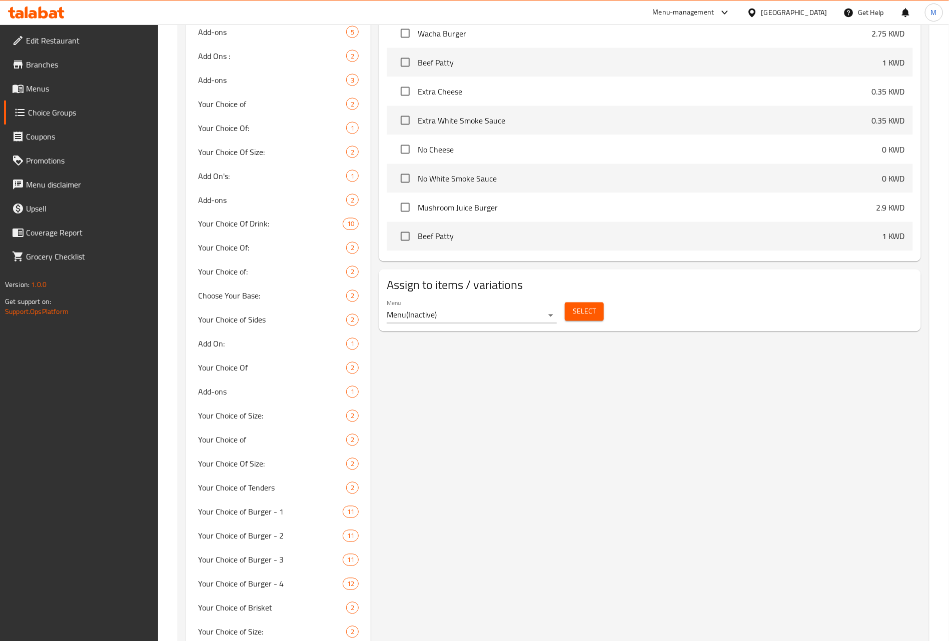
scroll to position [600, 0]
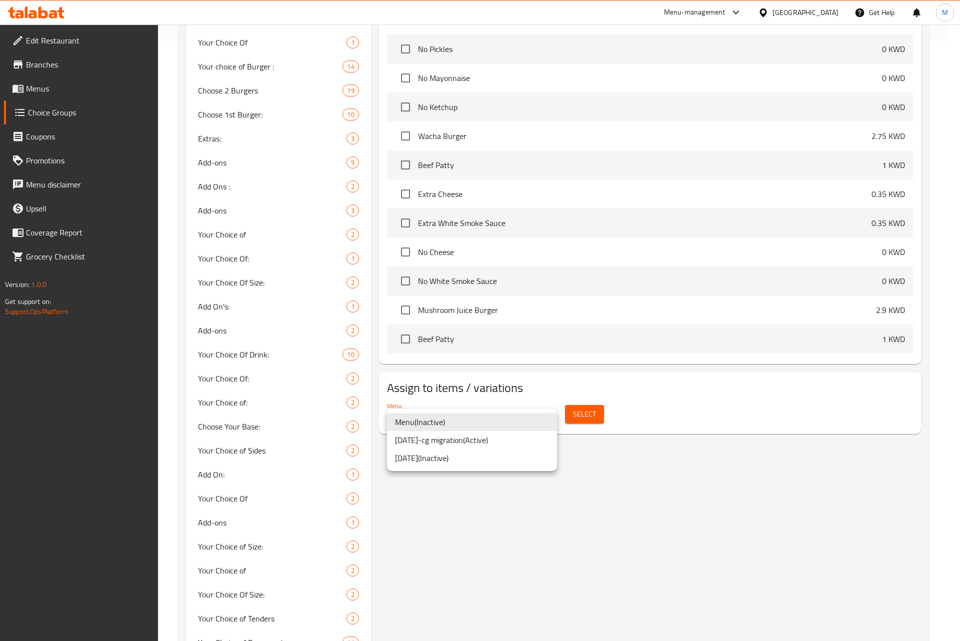
click at [470, 441] on li "[DATE]-cg migration ( Active )" at bounding box center [472, 440] width 170 height 18
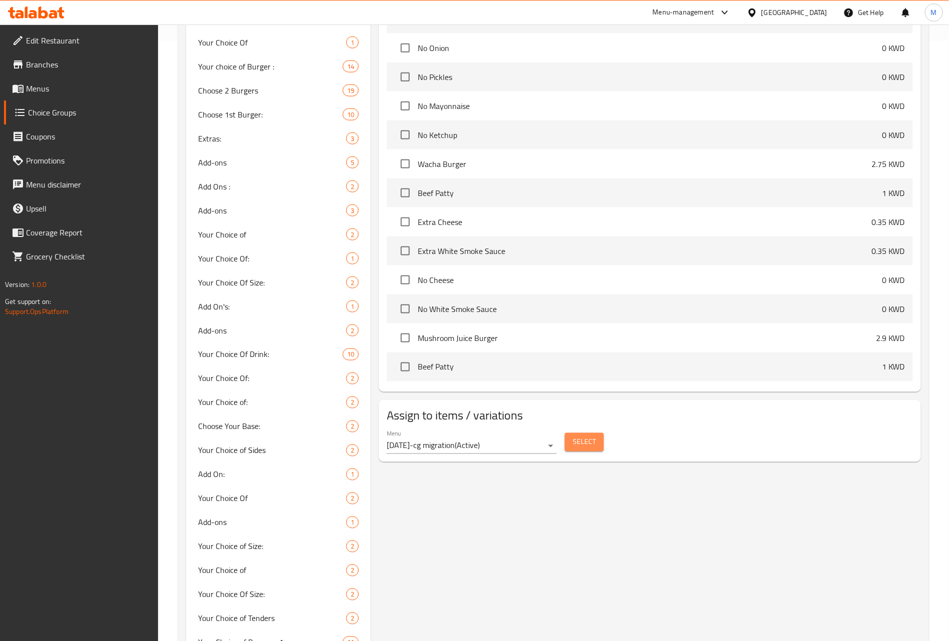
click at [590, 436] on span "Select" at bounding box center [584, 442] width 23 height 13
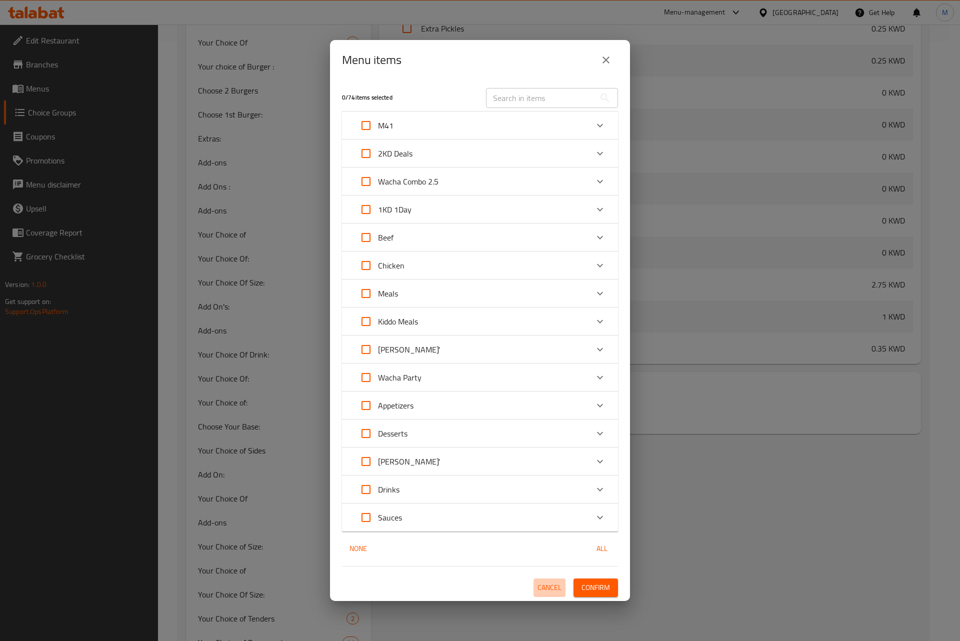
drag, startPoint x: 542, startPoint y: 586, endPoint x: 256, endPoint y: 416, distance: 332.6
click at [541, 586] on span "Cancel" at bounding box center [550, 588] width 24 height 13
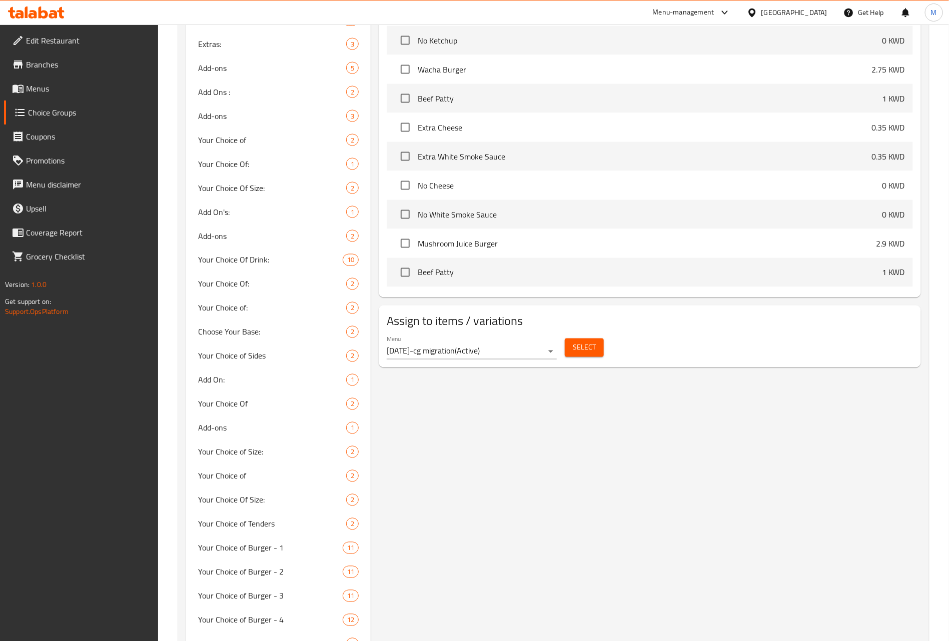
scroll to position [900, 0]
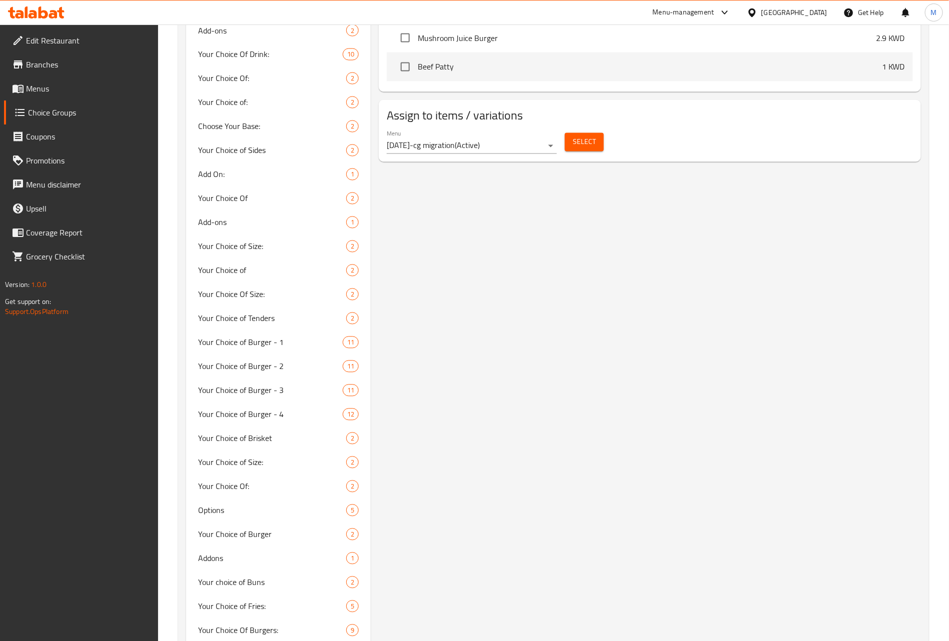
click at [39, 89] on span "Menus" at bounding box center [88, 89] width 125 height 12
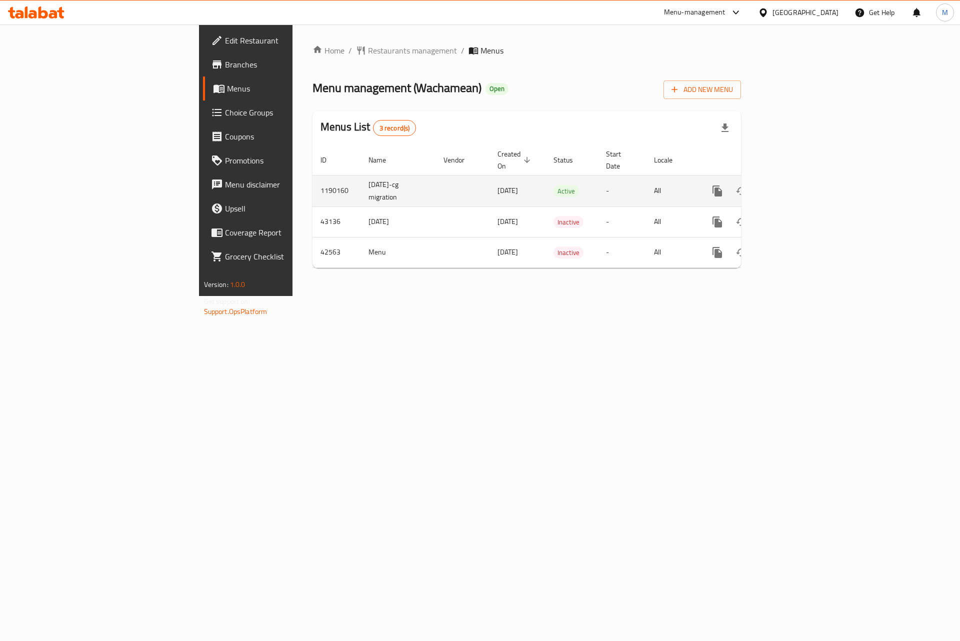
click at [802, 188] on link "enhanced table" at bounding box center [790, 191] width 24 height 24
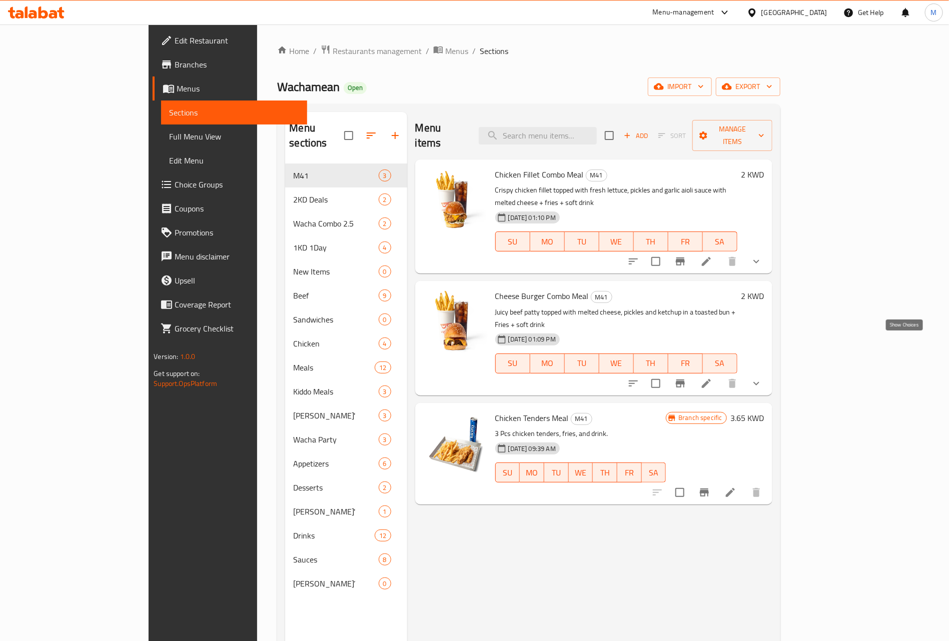
click at [762, 378] on icon "show more" at bounding box center [756, 384] width 12 height 12
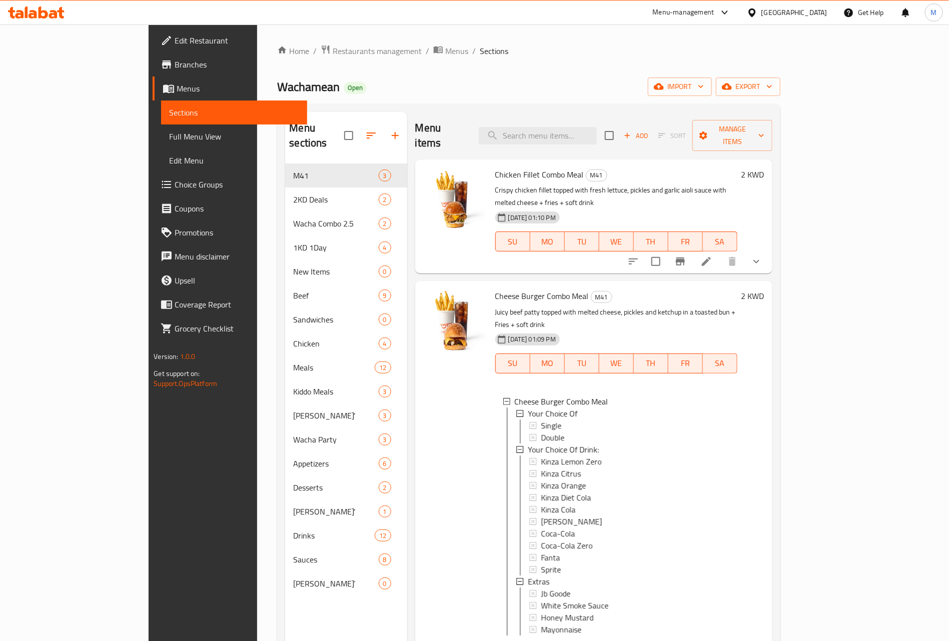
scroll to position [2, 0]
click at [712, 641] on icon at bounding box center [706, 652] width 12 height 12
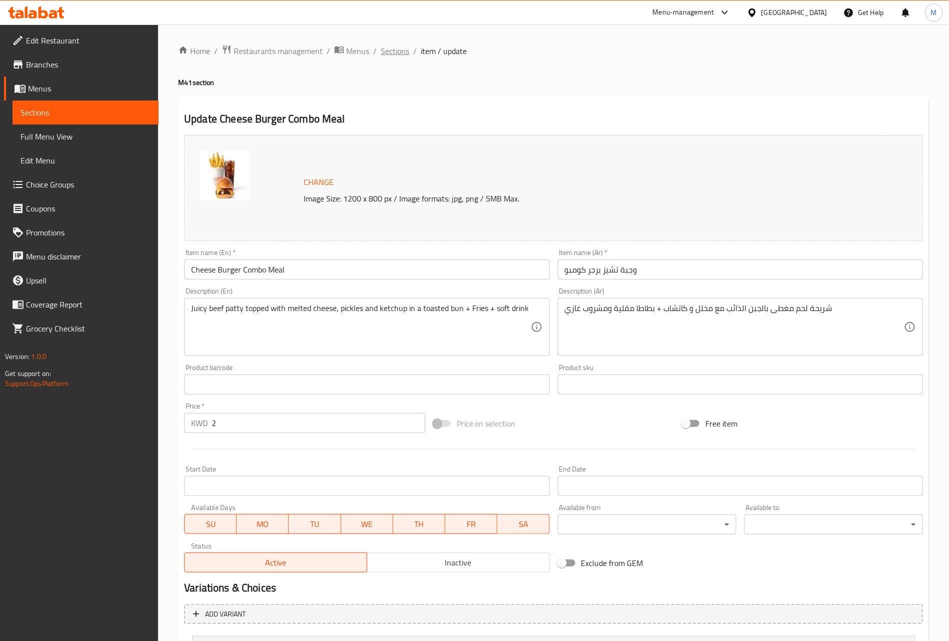
click at [392, 53] on span "Sections" at bounding box center [395, 51] width 29 height 12
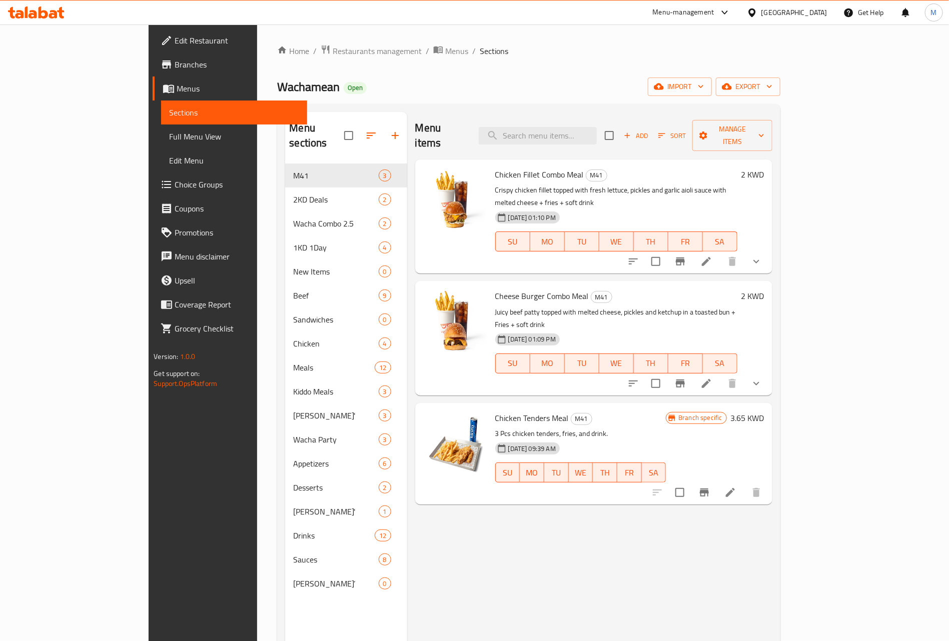
click at [762, 378] on icon "show more" at bounding box center [756, 384] width 12 height 12
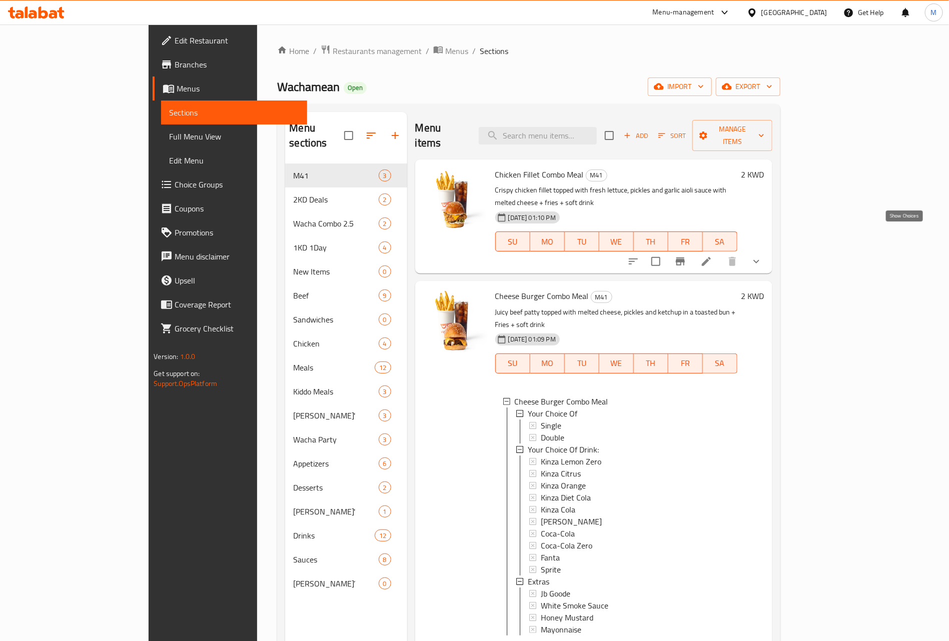
click at [762, 256] on icon "show more" at bounding box center [756, 262] width 12 height 12
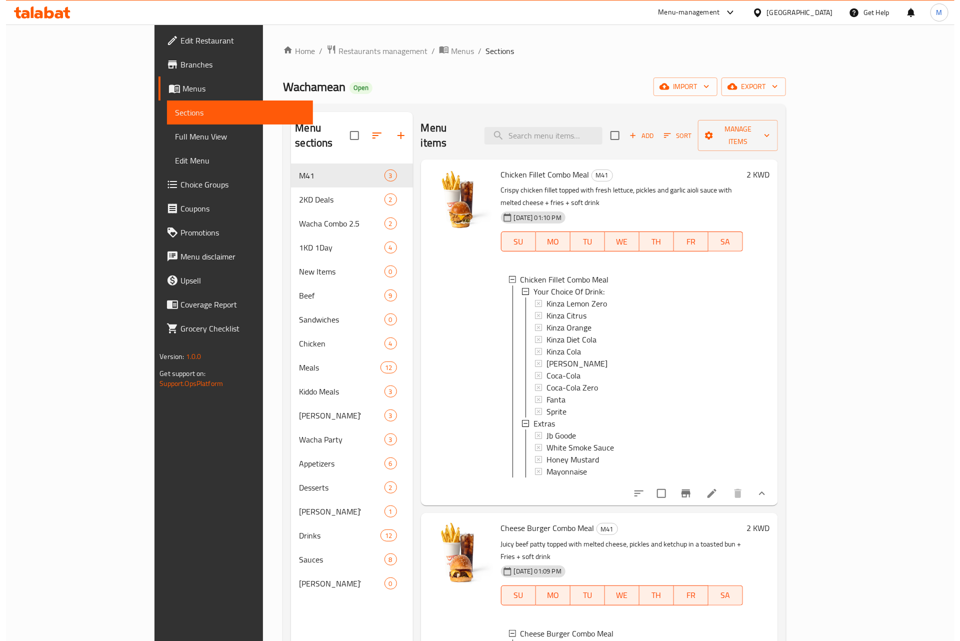
scroll to position [2, 0]
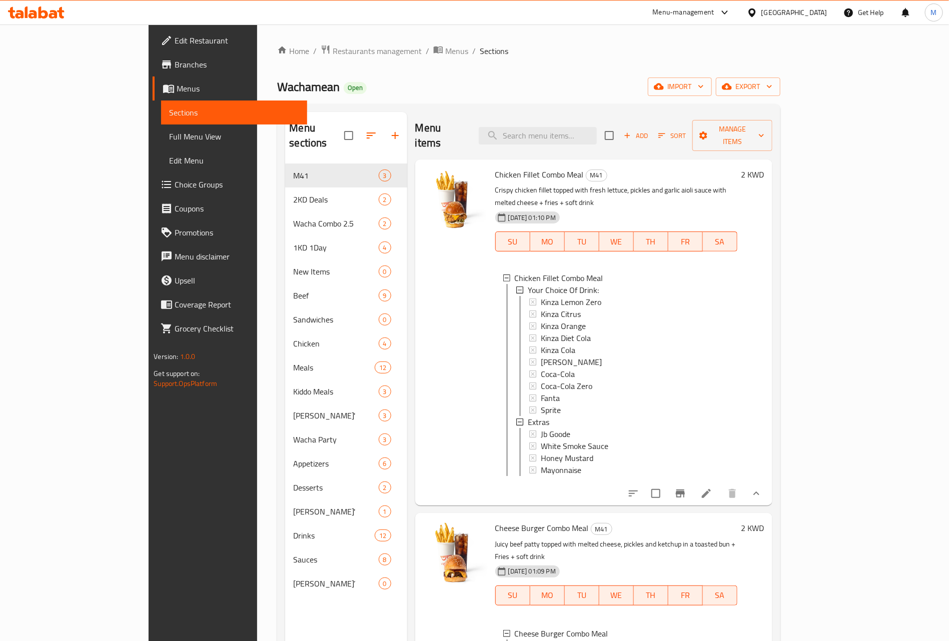
click at [720, 485] on li at bounding box center [706, 494] width 28 height 18
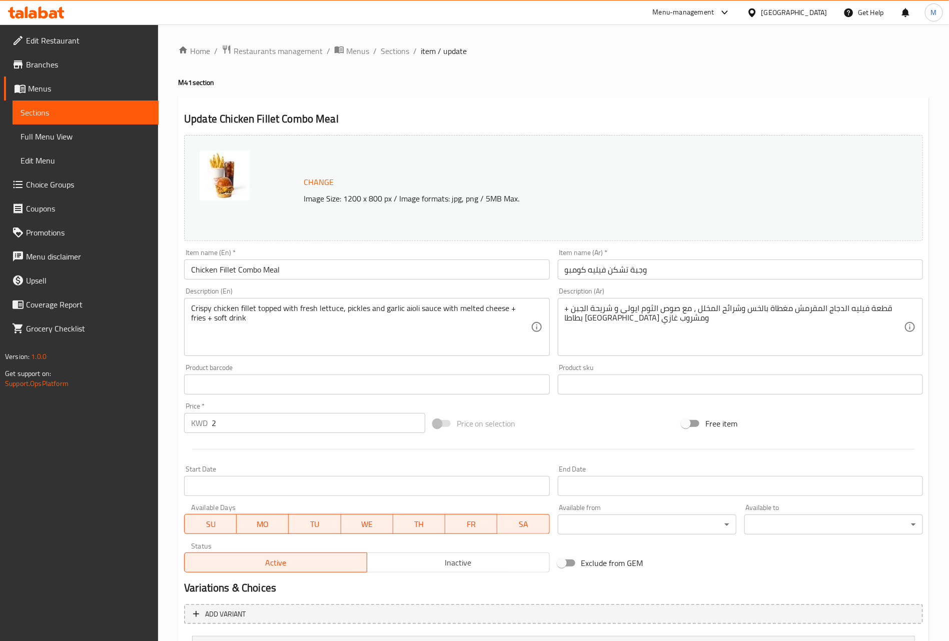
click at [409, 38] on div "Home / Restaurants management / Menus / Sections / item / update M41 section Up…" at bounding box center [553, 402] width 791 height 754
click at [407, 45] on span "Sections" at bounding box center [395, 51] width 29 height 12
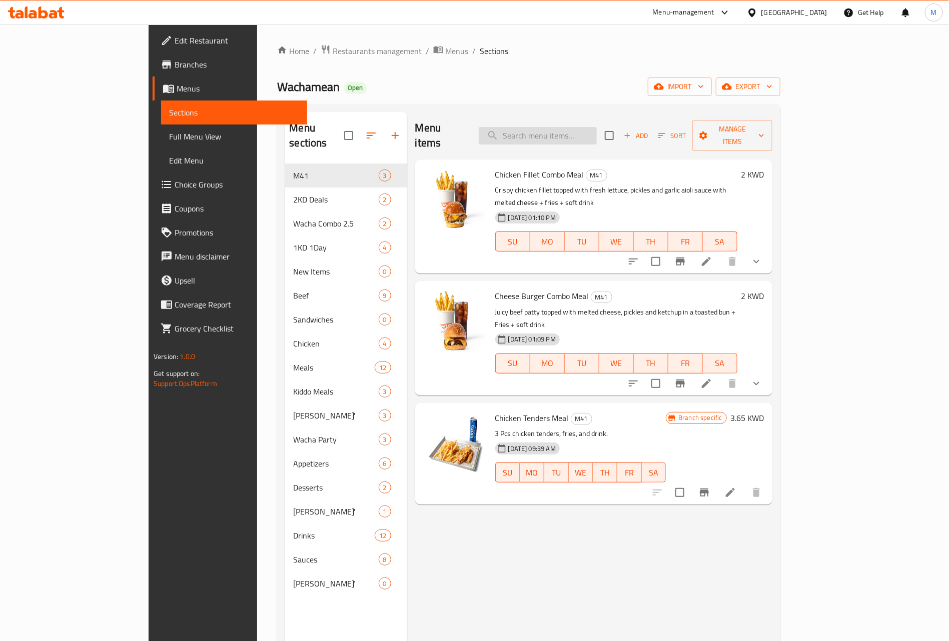
click at [597, 132] on input "search" at bounding box center [538, 136] width 118 height 18
paste input "XTRA Value Doner Kebab Sandwich"
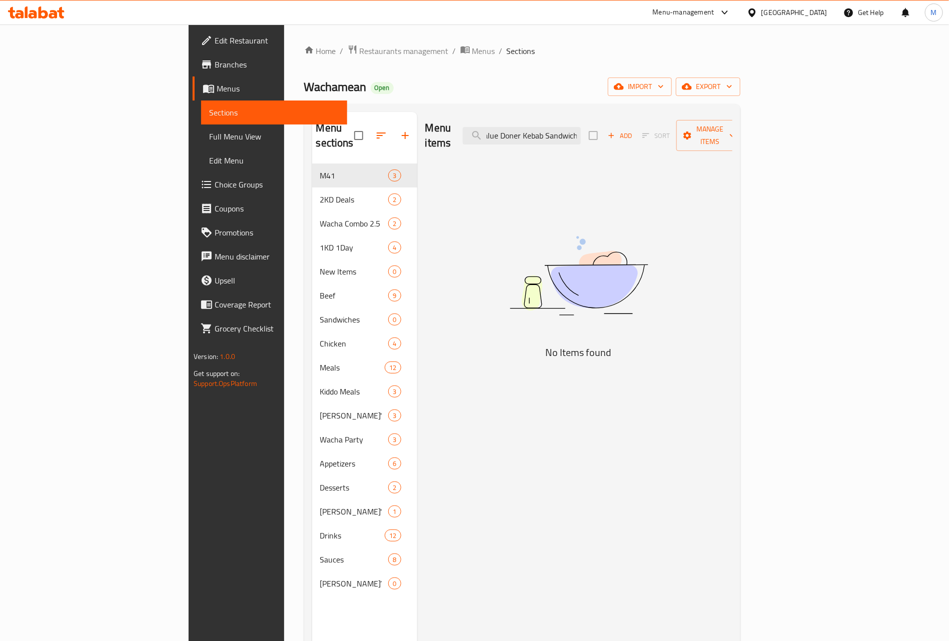
type input "XTRA Value Doner Kebab Sandwich"
click at [551, 129] on input "XTRA Value Doner Kebab Sandwich" at bounding box center [522, 136] width 118 height 18
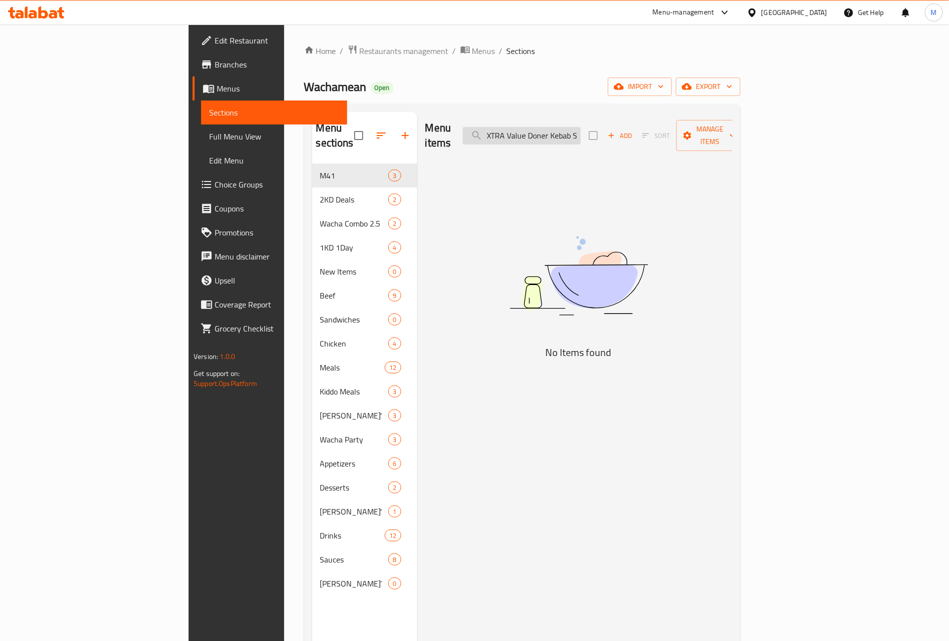
click at [581, 130] on input "XTRA Value Doner Kebab Sandwich" at bounding box center [522, 136] width 118 height 18
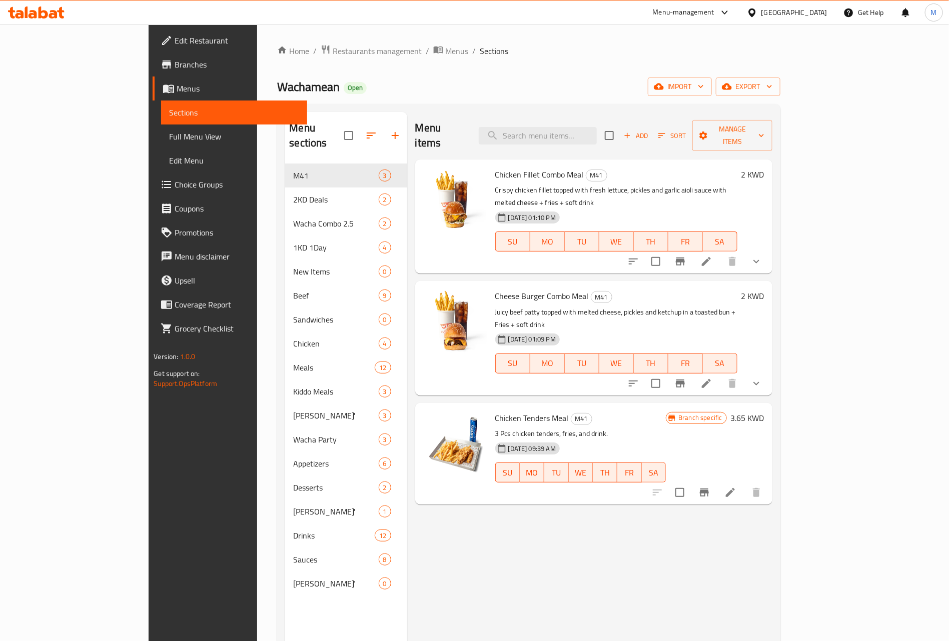
click at [429, 78] on div "Wachamean Open import export" at bounding box center [528, 87] width 503 height 19
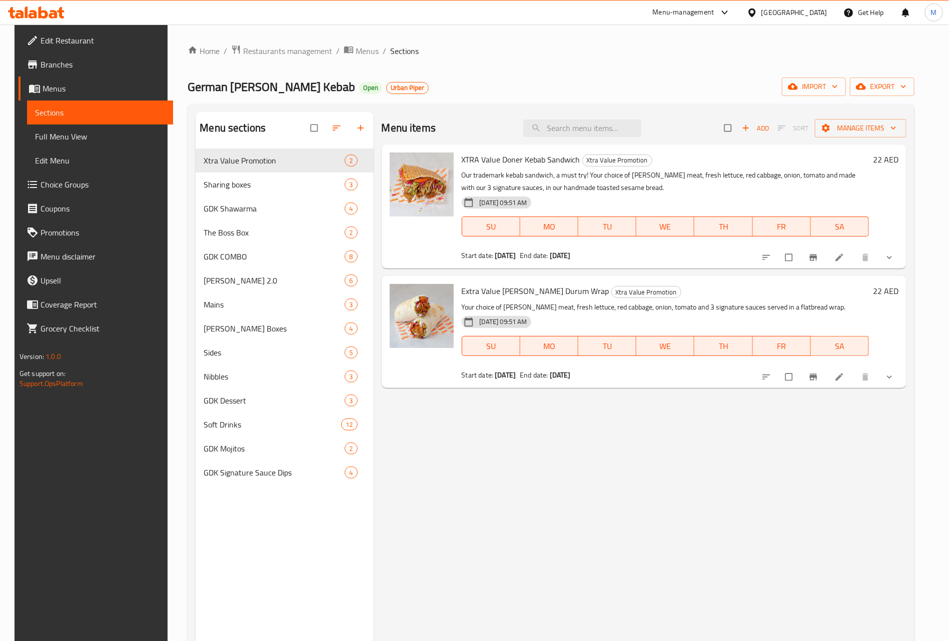
click at [266, 43] on div "Home / Restaurants management / Menus / Sections German Doner Kebab Open Urban …" at bounding box center [551, 403] width 767 height 757
click at [281, 54] on span "Restaurants management" at bounding box center [287, 51] width 89 height 12
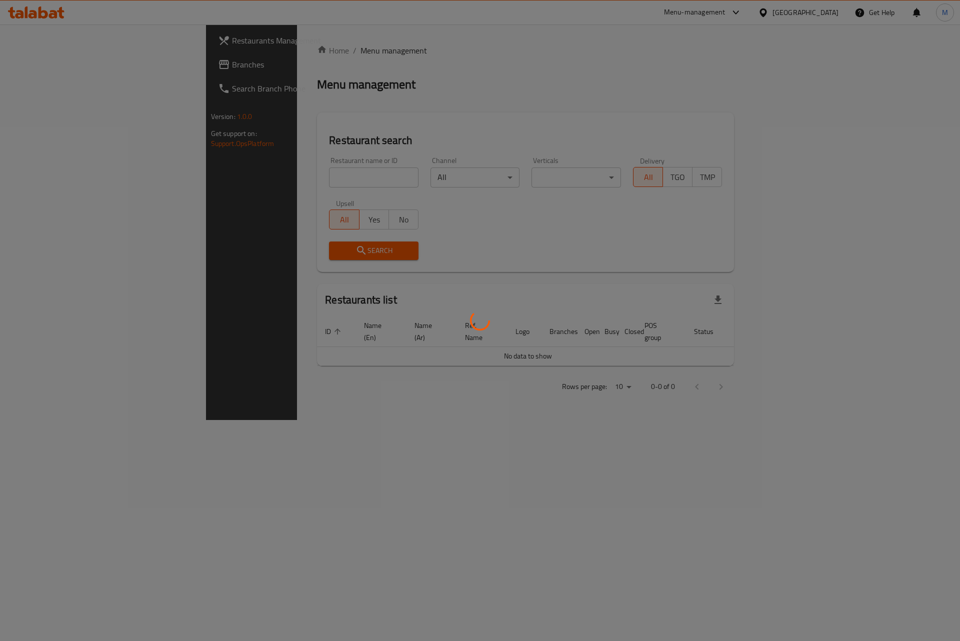
click at [56, 80] on div at bounding box center [480, 320] width 960 height 641
click at [59, 74] on div at bounding box center [480, 320] width 960 height 641
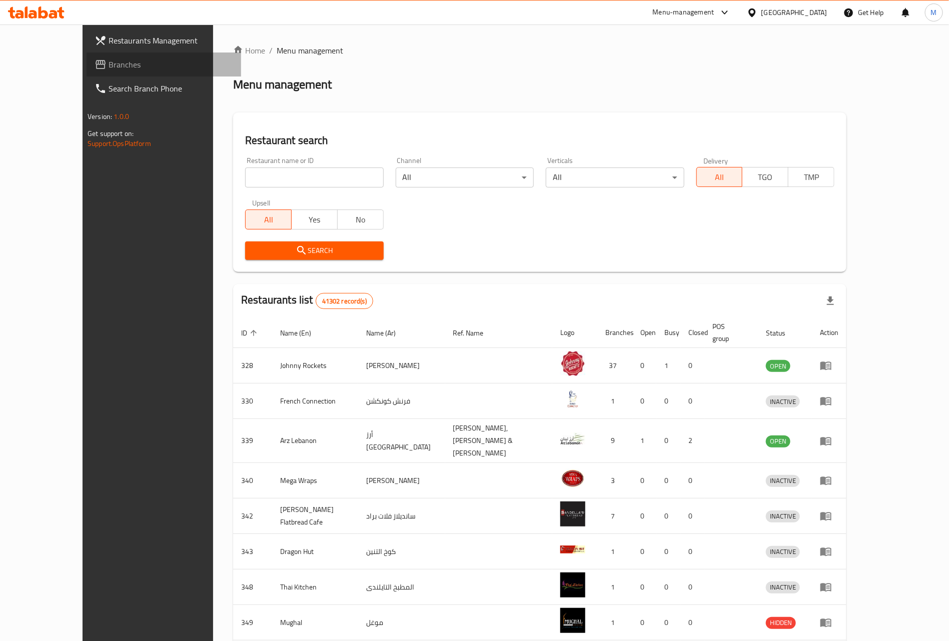
click at [87, 73] on link "Branches" at bounding box center [164, 65] width 155 height 24
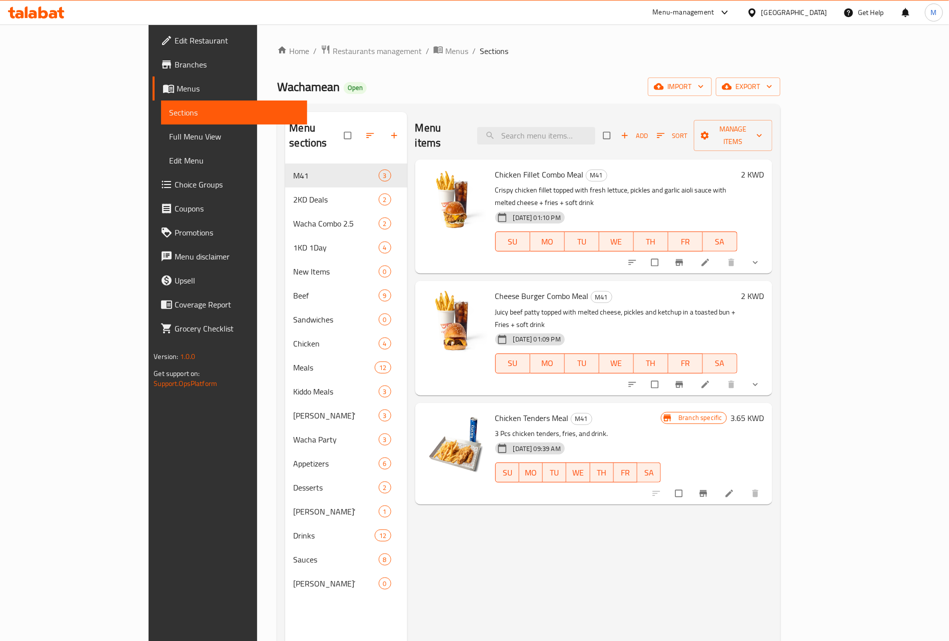
click at [762, 380] on span "show more" at bounding box center [756, 385] width 12 height 10
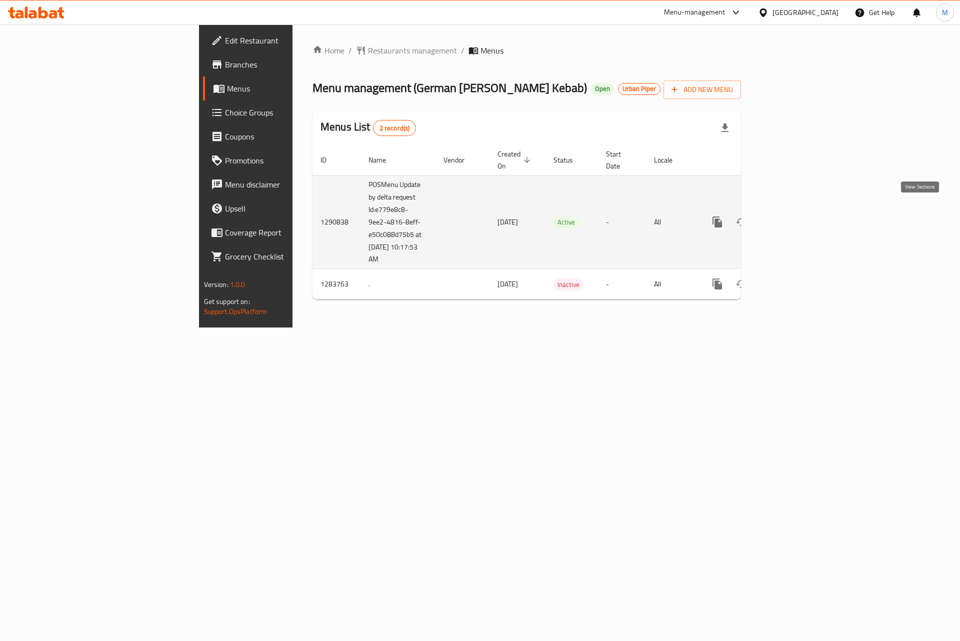
click at [796, 217] on icon "enhanced table" at bounding box center [790, 222] width 12 height 12
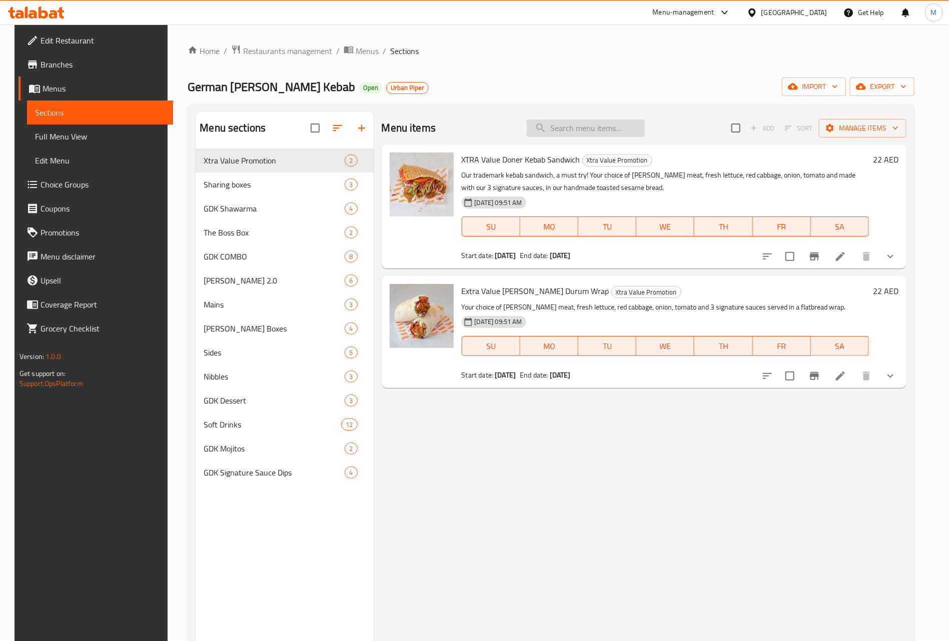
click at [600, 123] on input "search" at bounding box center [586, 129] width 118 height 18
paste input "GDK Sharing Box 12 Bite"
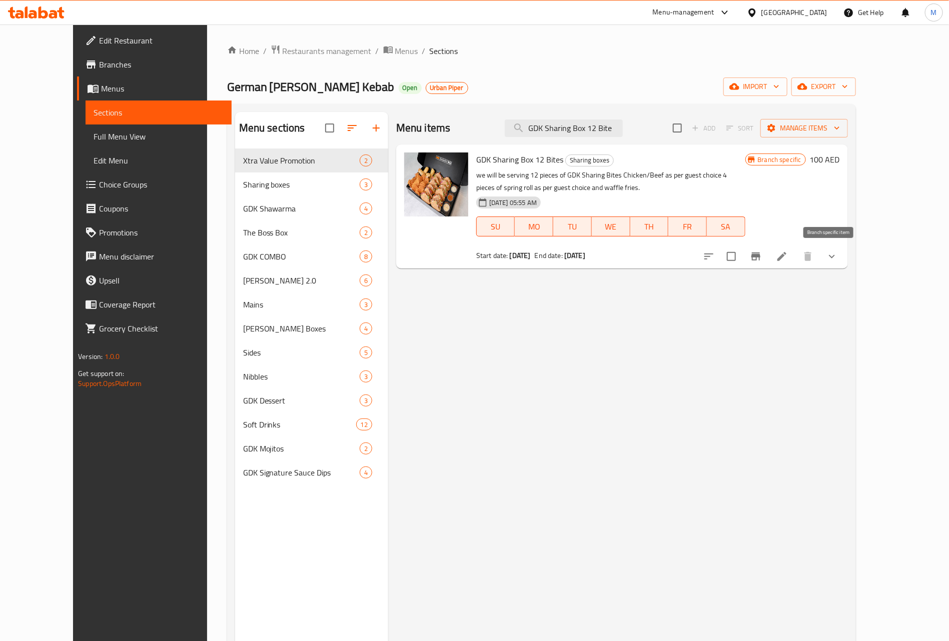
type input "GDK Sharing Box 12 Bite"
click at [762, 260] on icon "Branch-specific-item" at bounding box center [756, 257] width 12 height 12
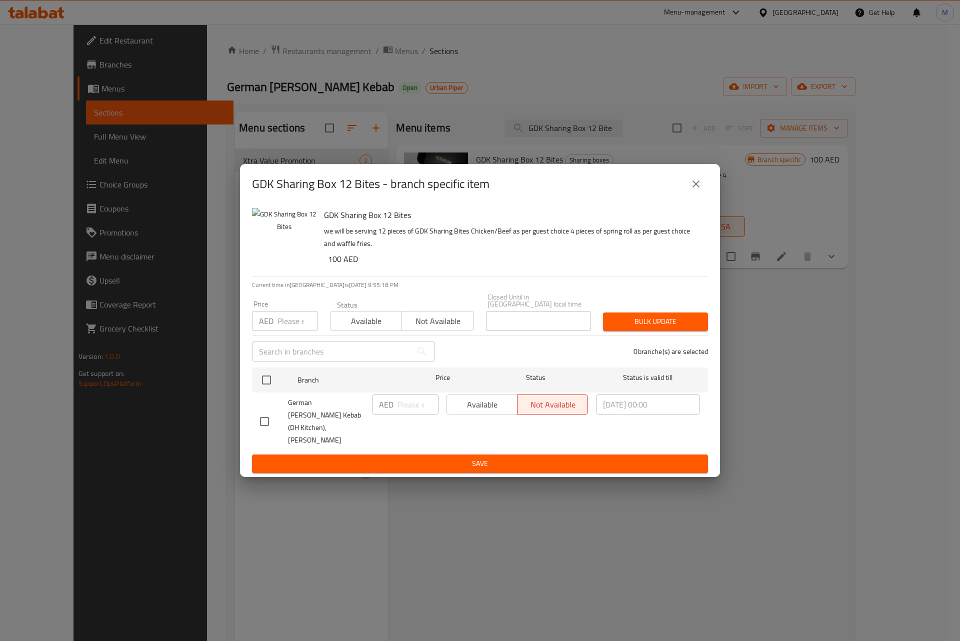
click at [698, 190] on icon "close" at bounding box center [696, 184] width 12 height 12
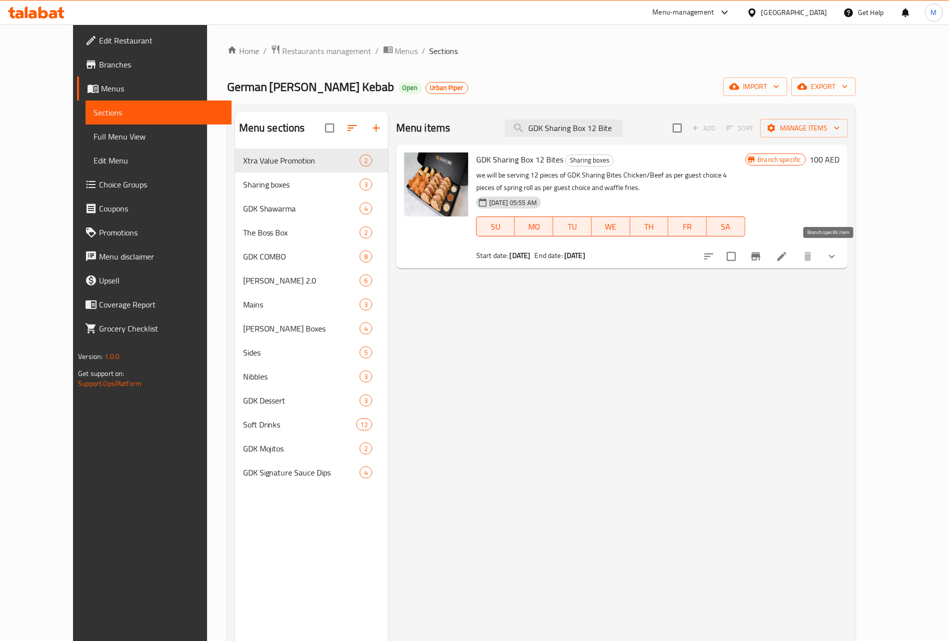
click at [760, 255] on icon "Branch-specific-item" at bounding box center [755, 257] width 9 height 8
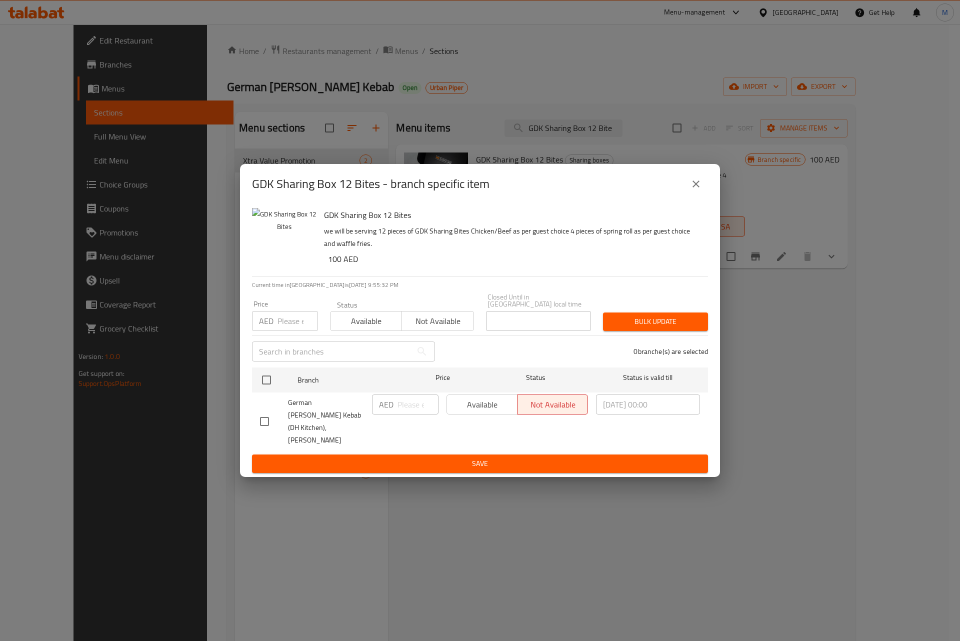
click at [700, 190] on icon "close" at bounding box center [696, 184] width 12 height 12
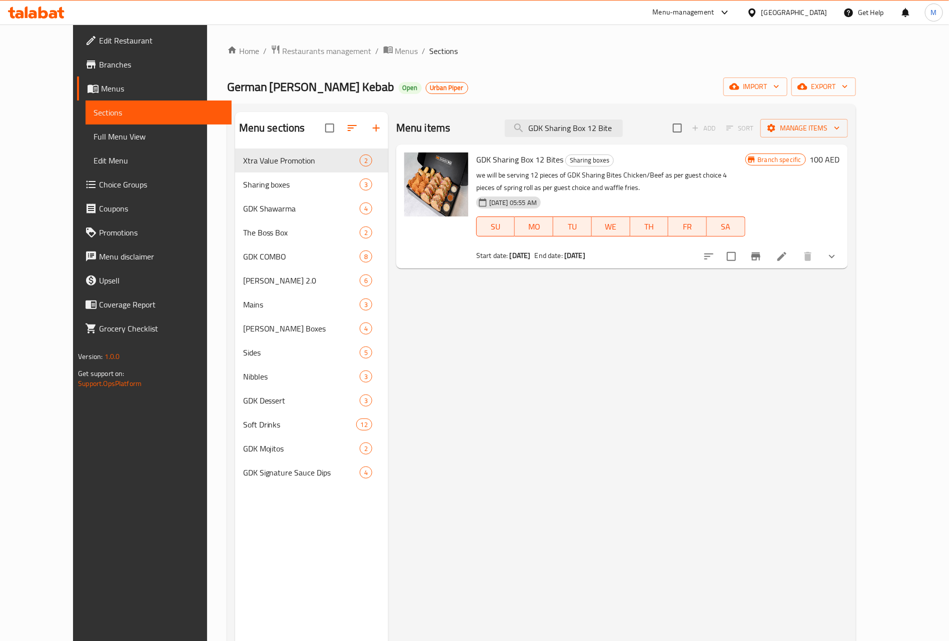
click at [101, 86] on span "Menus" at bounding box center [162, 89] width 123 height 12
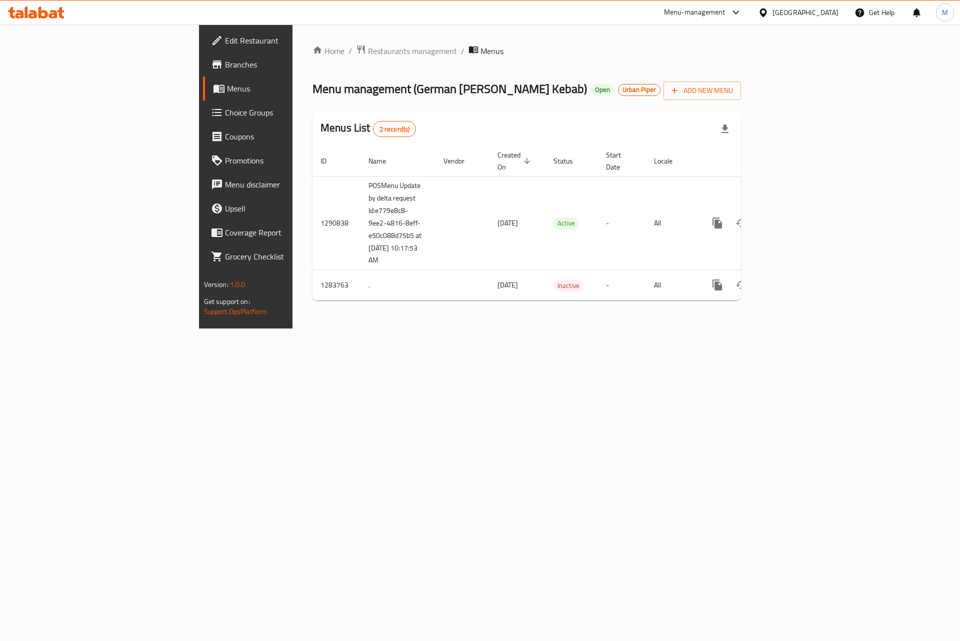
click at [203, 55] on link "Branches" at bounding box center [281, 65] width 157 height 24
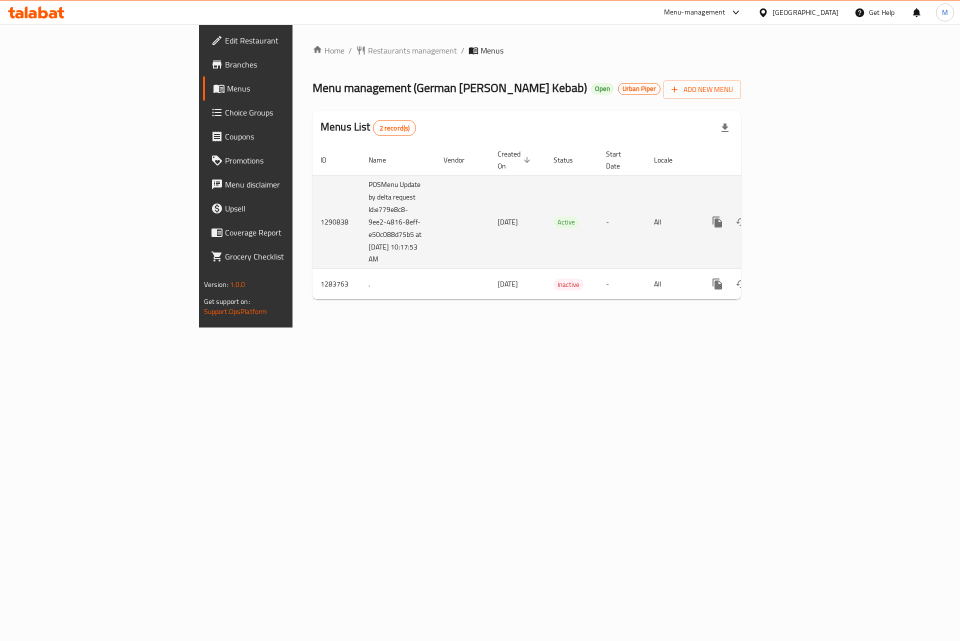
click at [361, 191] on td "POSMenu Update by delta request Id:e779e8c8-9ee2-4816-8eff-e50c088d75b5 at [DAT…" at bounding box center [398, 222] width 75 height 94
copy td "POSMenu Update by delta request Id:e779e8c8-9ee2-4816-8eff-e50c088d75b5 at [DAT…"
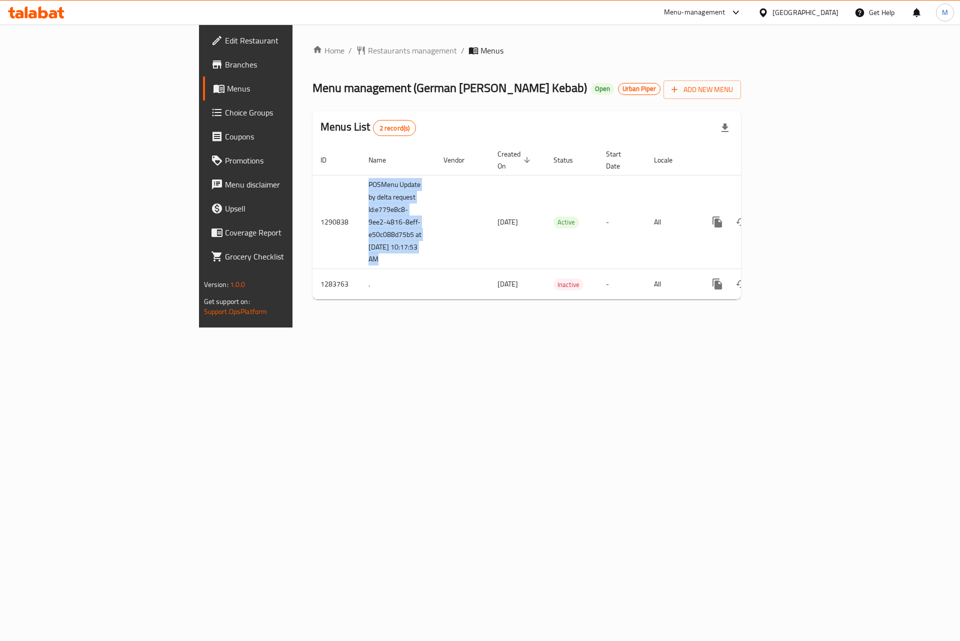
click at [225, 63] on span "Branches" at bounding box center [288, 65] width 127 height 12
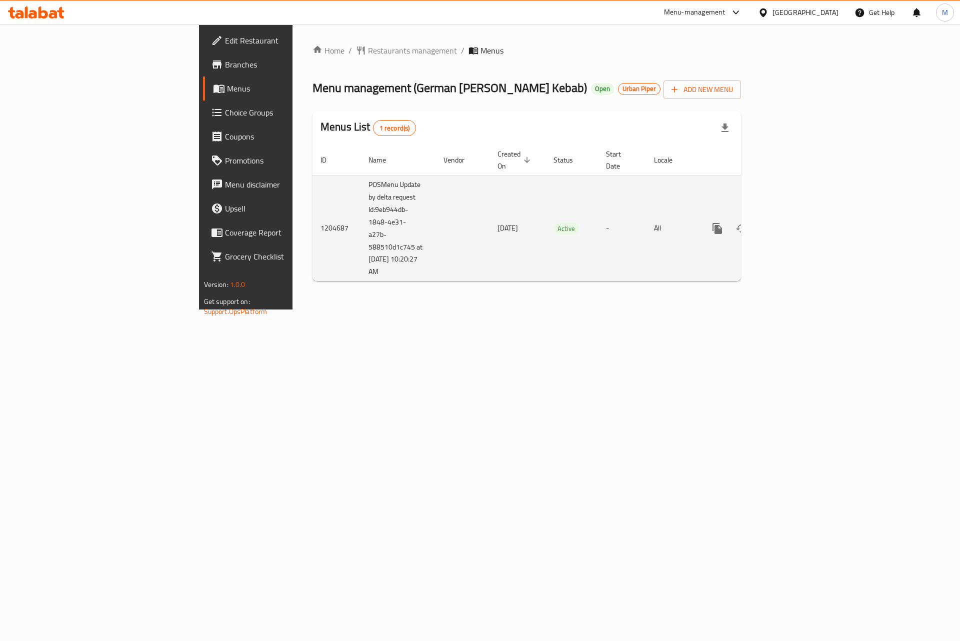
click at [361, 233] on td "POSMenu Update by delta request Id:9eb944db-1848-4e31-a27b-588510d1c745 at [DAT…" at bounding box center [398, 228] width 75 height 107
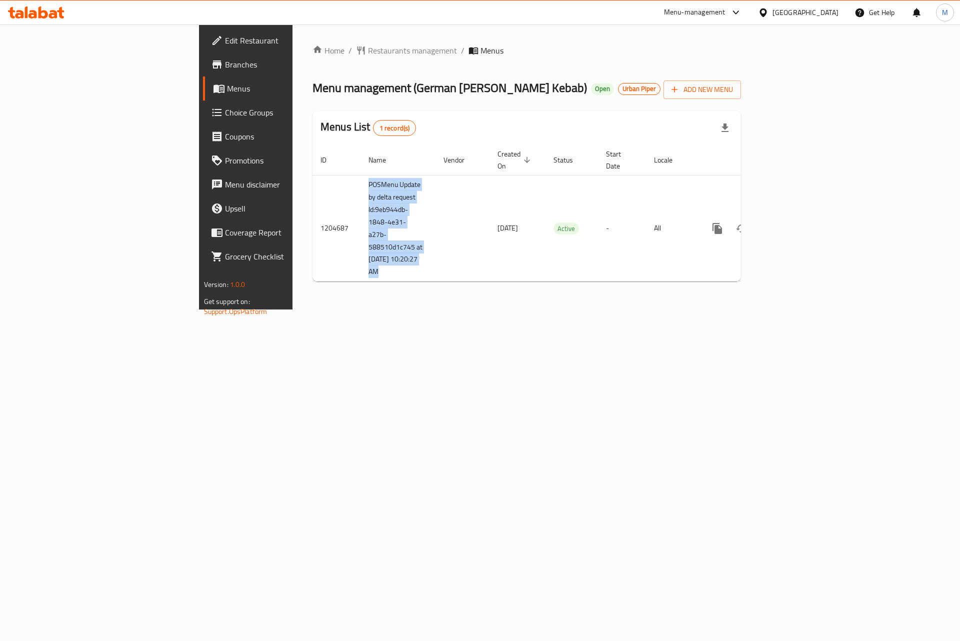
copy td "POSMenu Update by delta request Id:9eb944db-1848-4e31-a27b-588510d1c745 at [DAT…"
click at [225, 59] on span "Branches" at bounding box center [288, 65] width 127 height 12
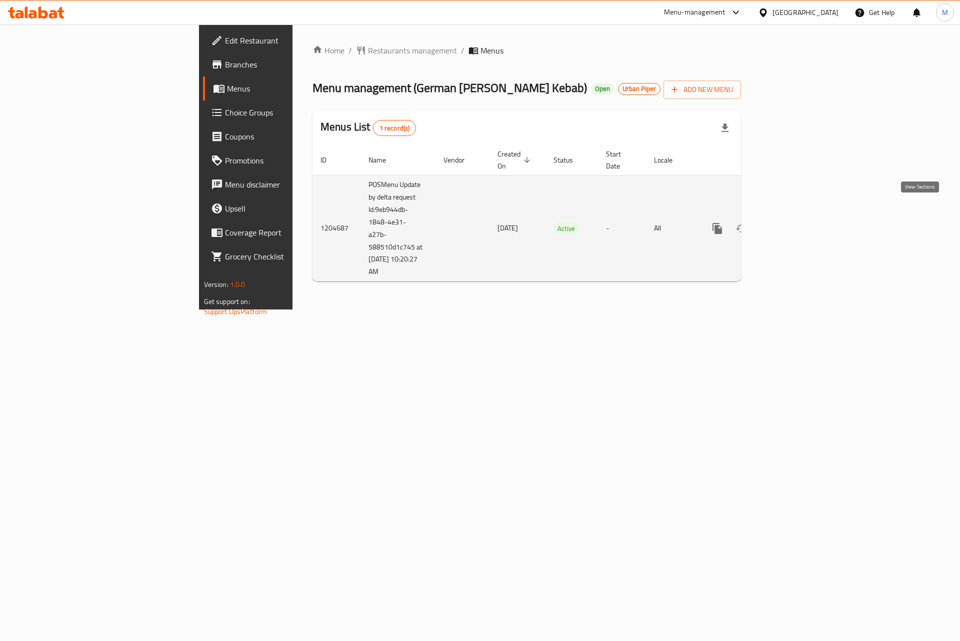
click at [794, 224] on icon "enhanced table" at bounding box center [789, 228] width 9 height 9
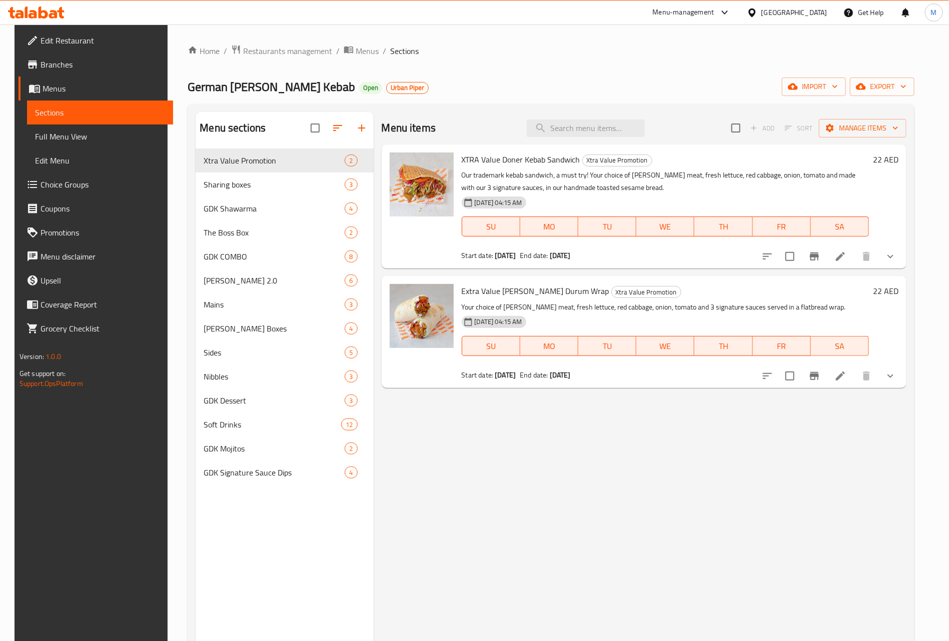
click at [598, 118] on div "Menu items Add Sort Manage items" at bounding box center [644, 128] width 525 height 33
click at [599, 128] on input "search" at bounding box center [586, 129] width 118 height 18
paste input "GDK Sharing Box 12 Bites"
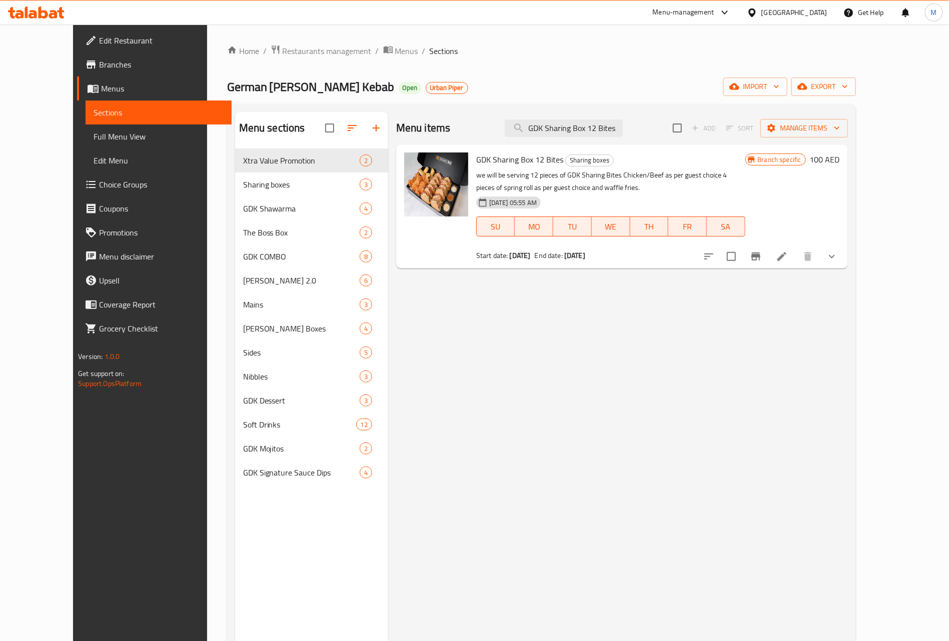
type input "GDK Sharing Box 12 Bites"
click at [760, 260] on icon "Branch-specific-item" at bounding box center [755, 257] width 9 height 8
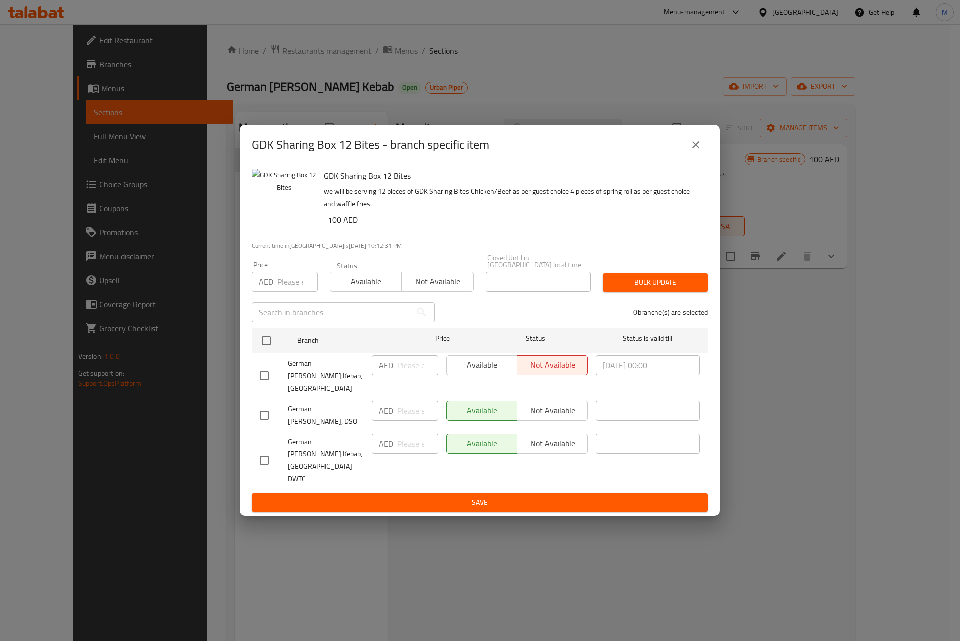
click at [842, 409] on div "GDK Sharing Box 12 Bites - branch specific item GDK Sharing Box 12 Bites we wil…" at bounding box center [480, 320] width 960 height 641
click at [692, 151] on icon "close" at bounding box center [696, 145] width 12 height 12
